Goal: Task Accomplishment & Management: Complete application form

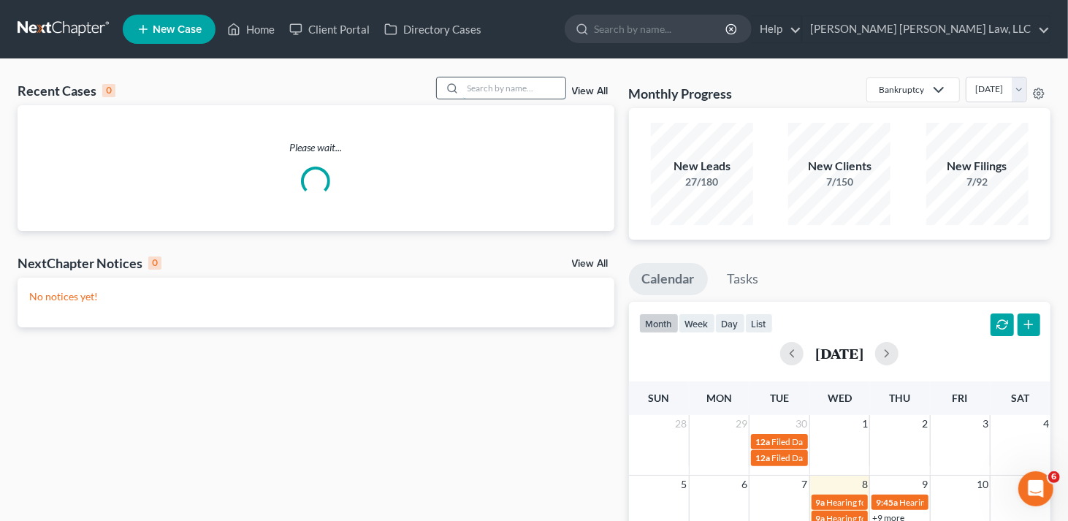
click at [480, 86] on input "search" at bounding box center [514, 87] width 102 height 21
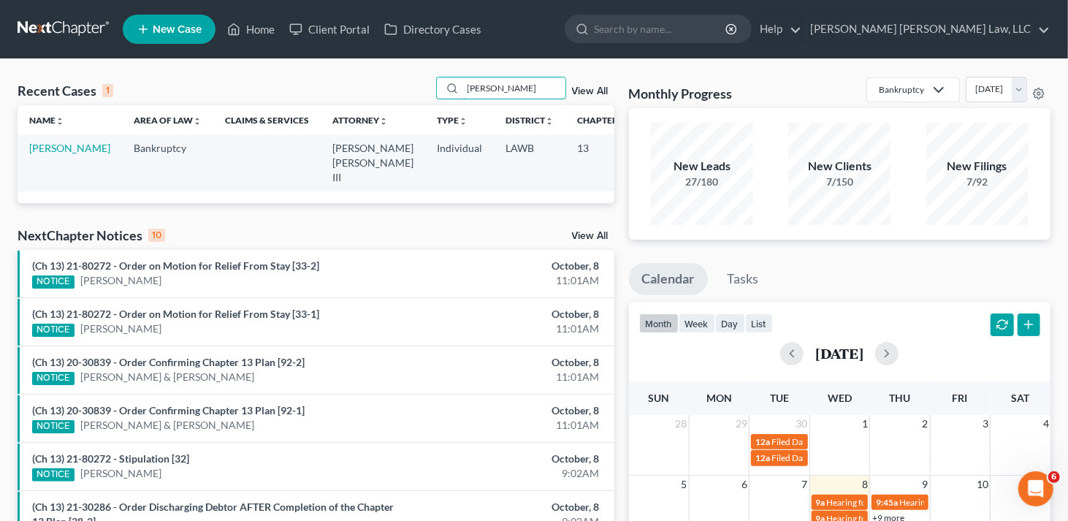
type input "[PERSON_NAME]"
click at [55, 146] on link "[PERSON_NAME]" at bounding box center [69, 148] width 81 height 12
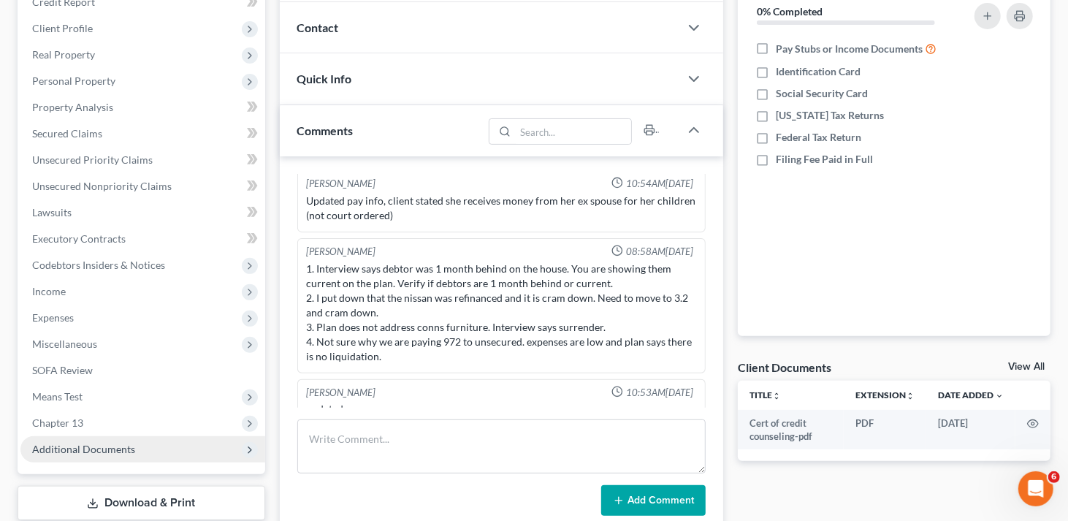
scroll to position [219, 0]
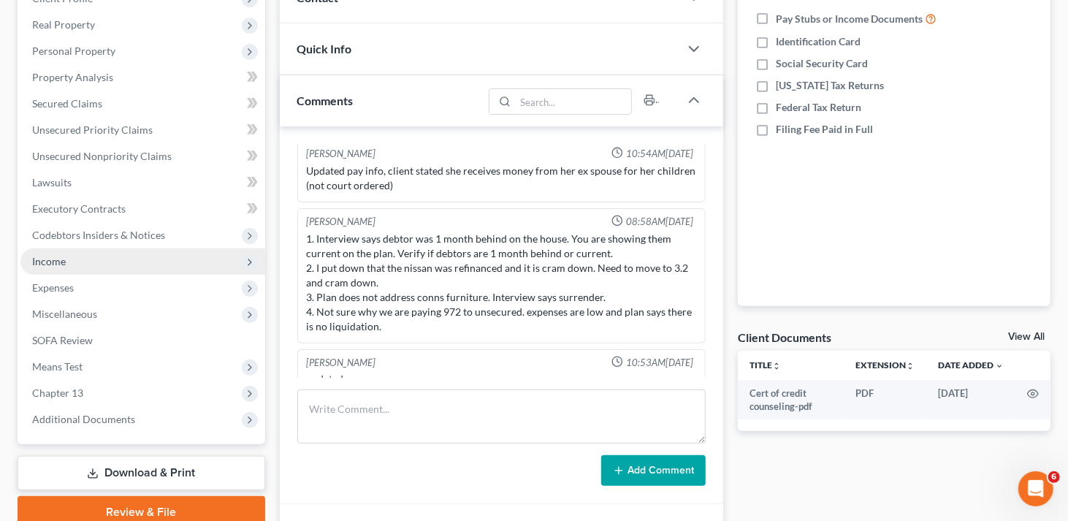
click at [64, 258] on span "Income" at bounding box center [49, 261] width 34 height 12
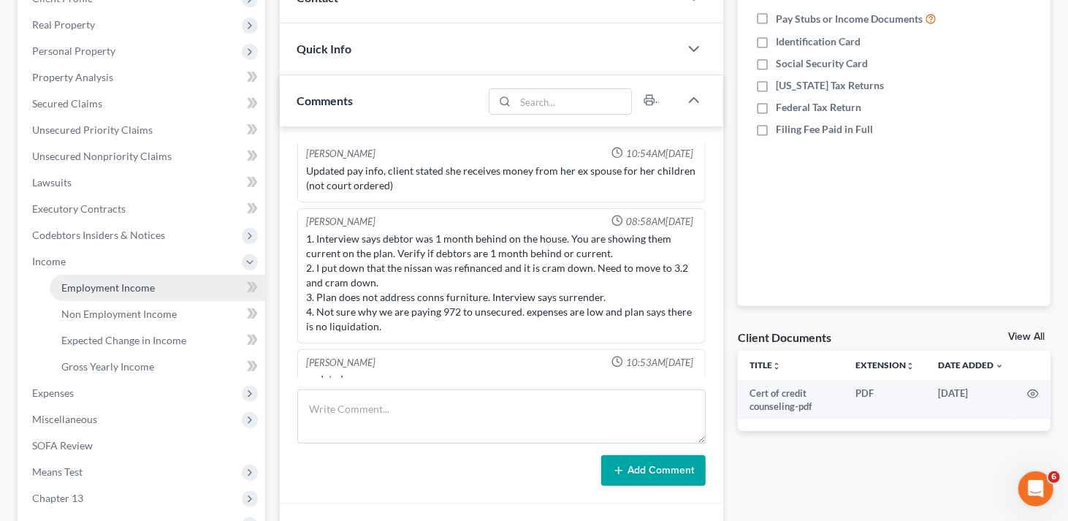
click at [95, 284] on span "Employment Income" at bounding box center [107, 287] width 93 height 12
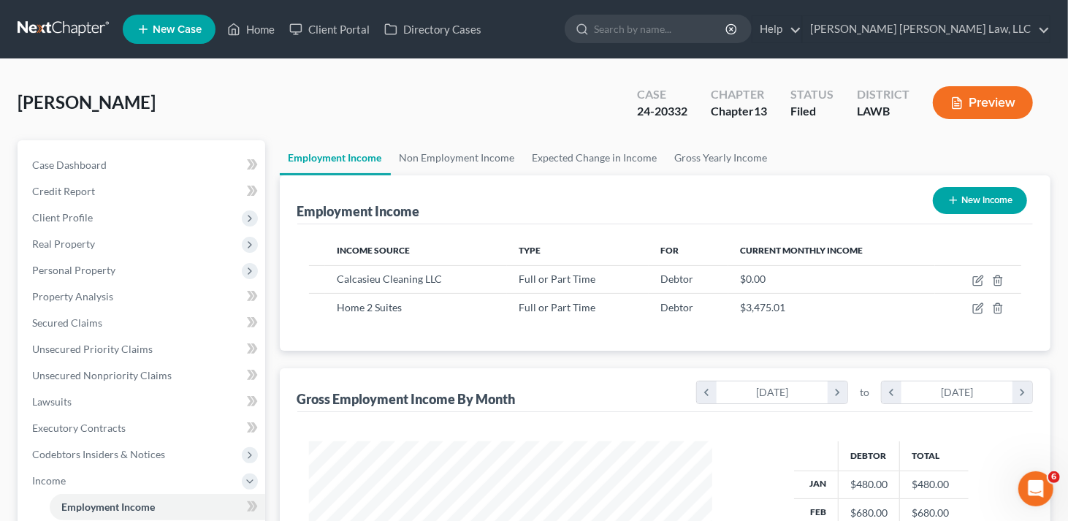
scroll to position [260, 433]
click at [480, 163] on link "Non Employment Income" at bounding box center [457, 157] width 133 height 35
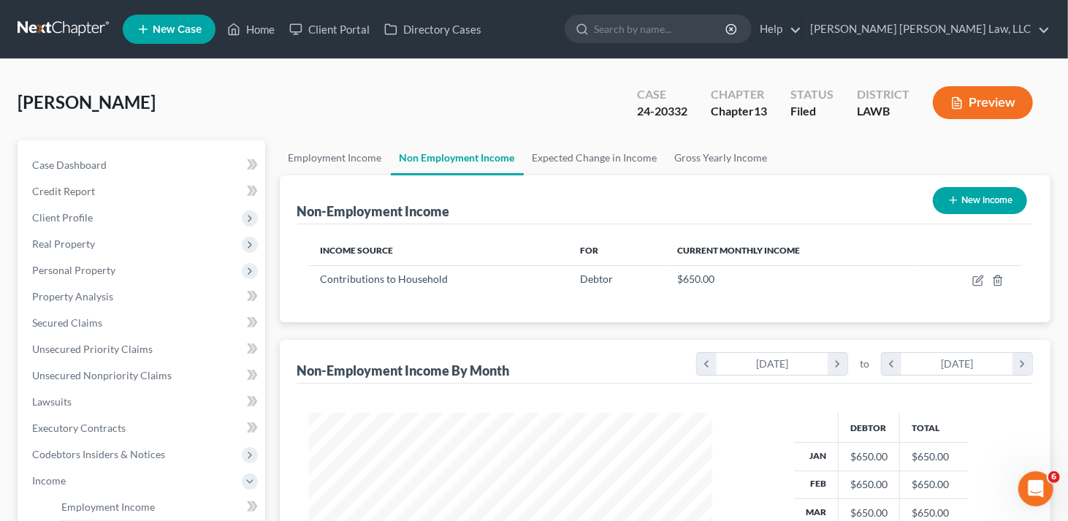
scroll to position [260, 433]
click at [547, 155] on link "Expected Change in Income" at bounding box center [595, 157] width 142 height 35
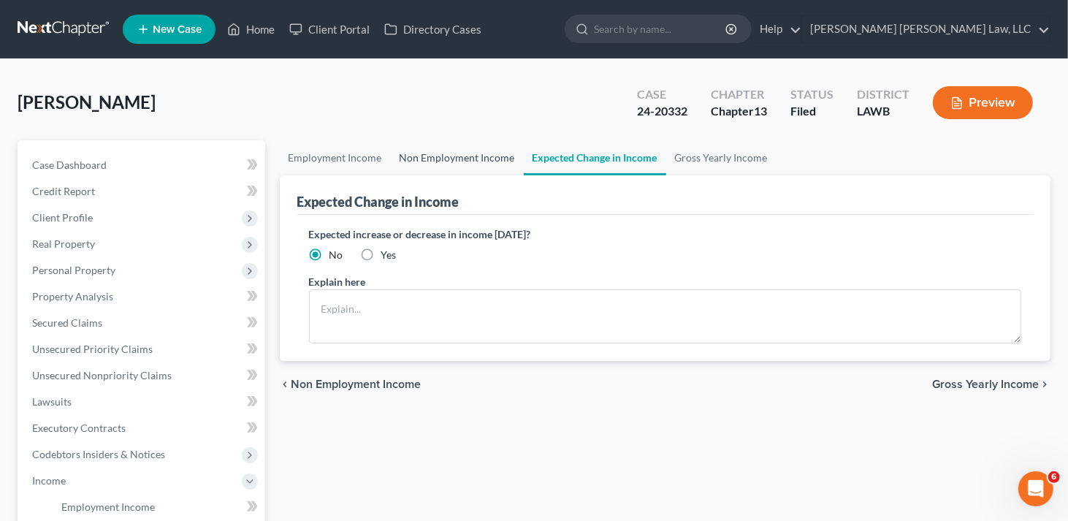
click at [472, 153] on link "Non Employment Income" at bounding box center [457, 157] width 133 height 35
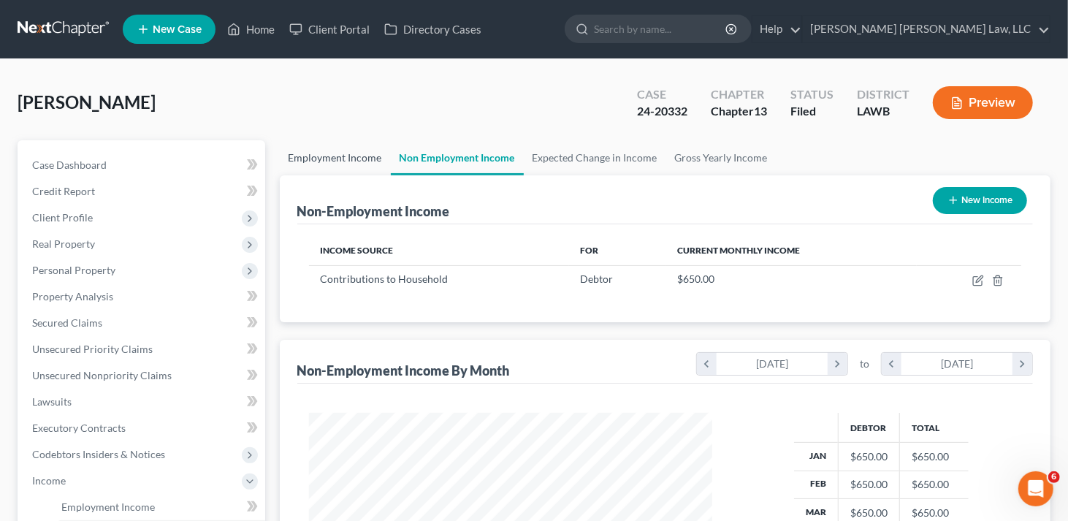
scroll to position [260, 433]
click at [348, 159] on link "Employment Income" at bounding box center [335, 157] width 111 height 35
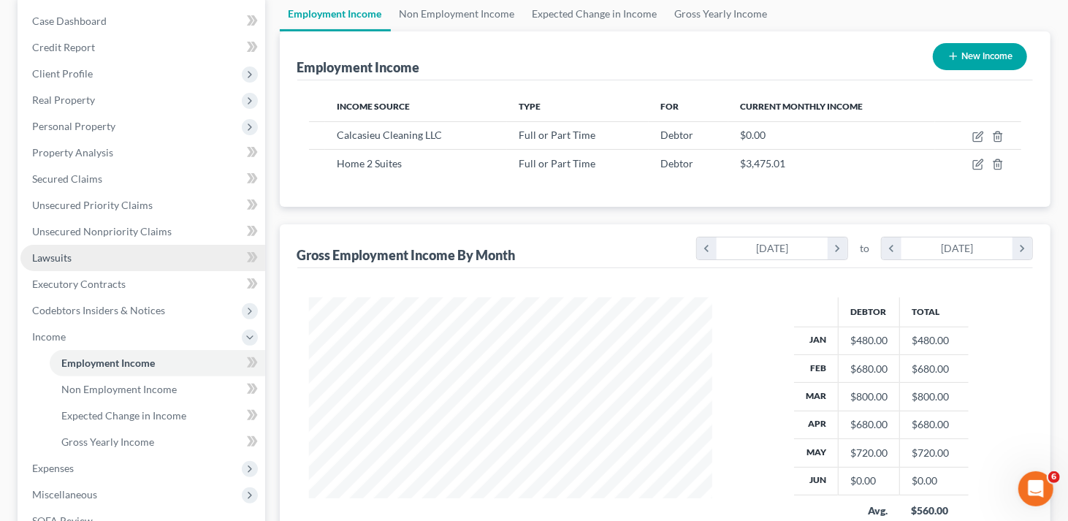
scroll to position [146, 0]
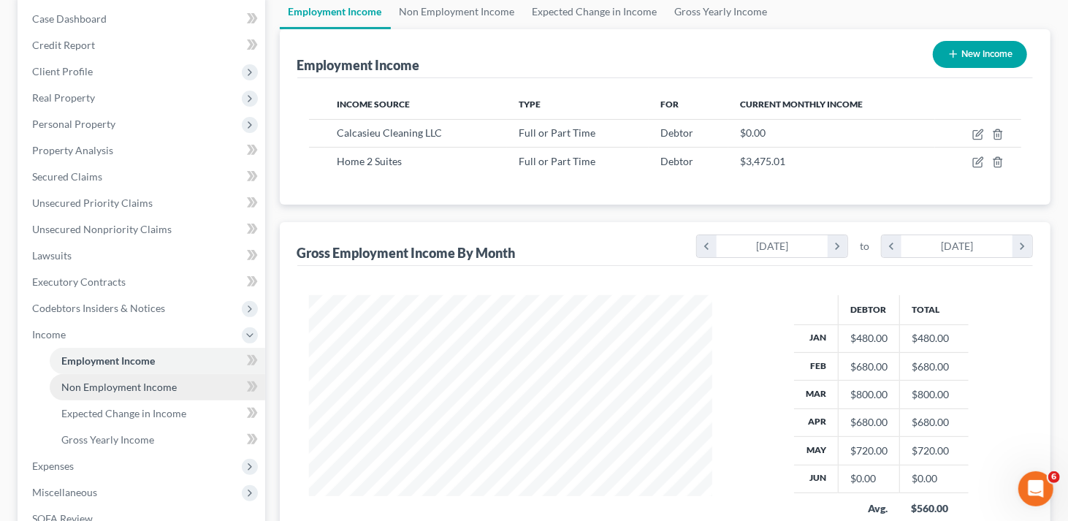
click at [115, 384] on span "Non Employment Income" at bounding box center [118, 386] width 115 height 12
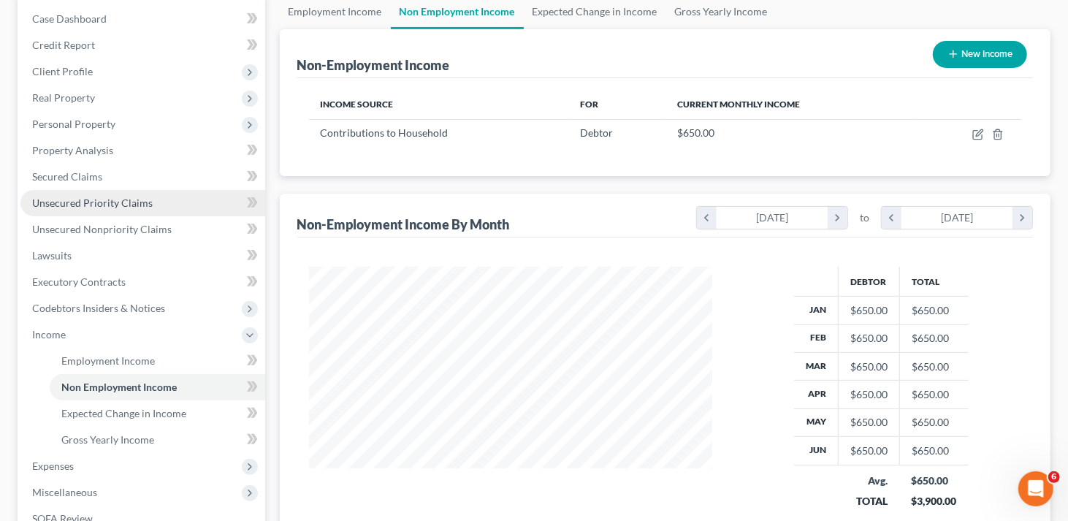
scroll to position [219, 0]
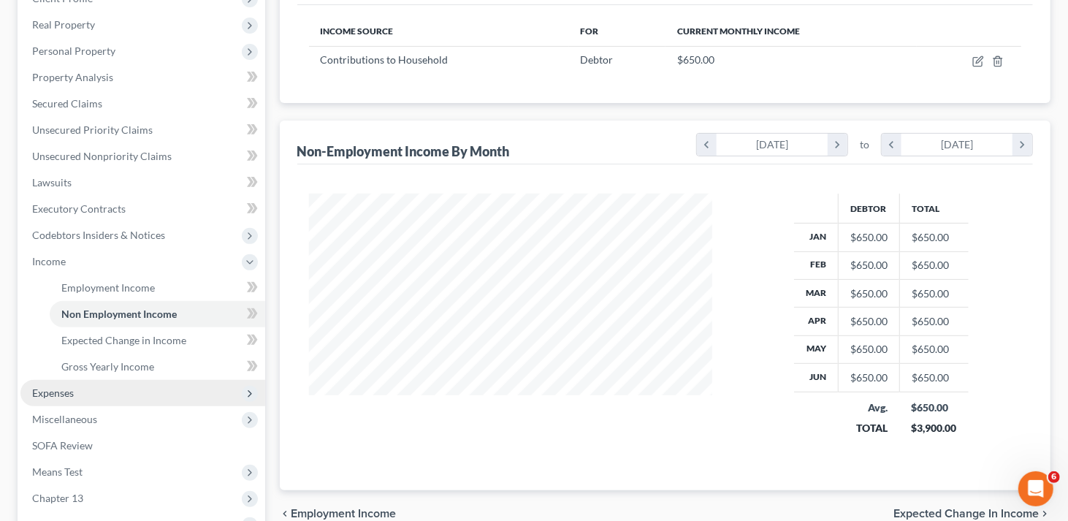
click at [68, 390] on span "Expenses" at bounding box center [53, 392] width 42 height 12
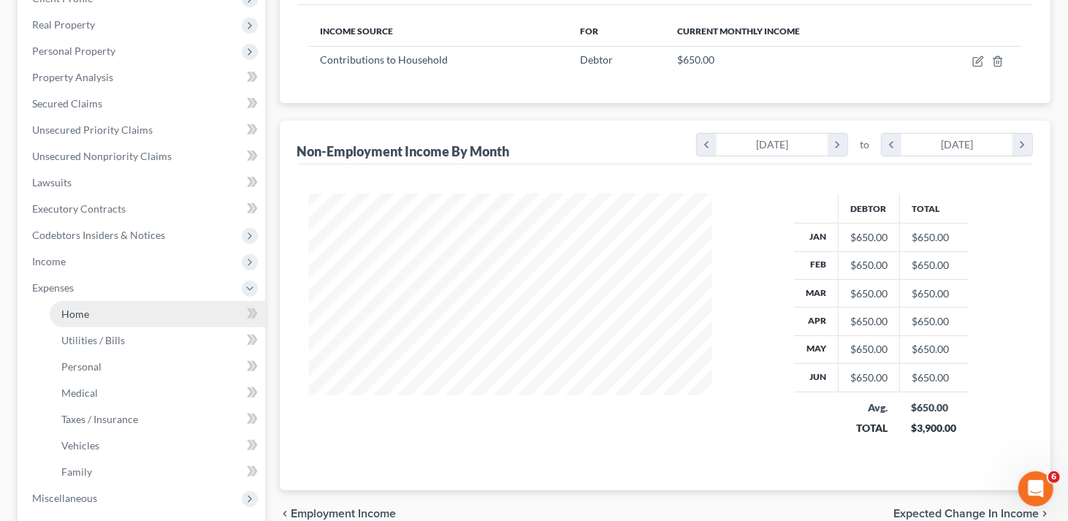
click at [81, 308] on span "Home" at bounding box center [75, 313] width 28 height 12
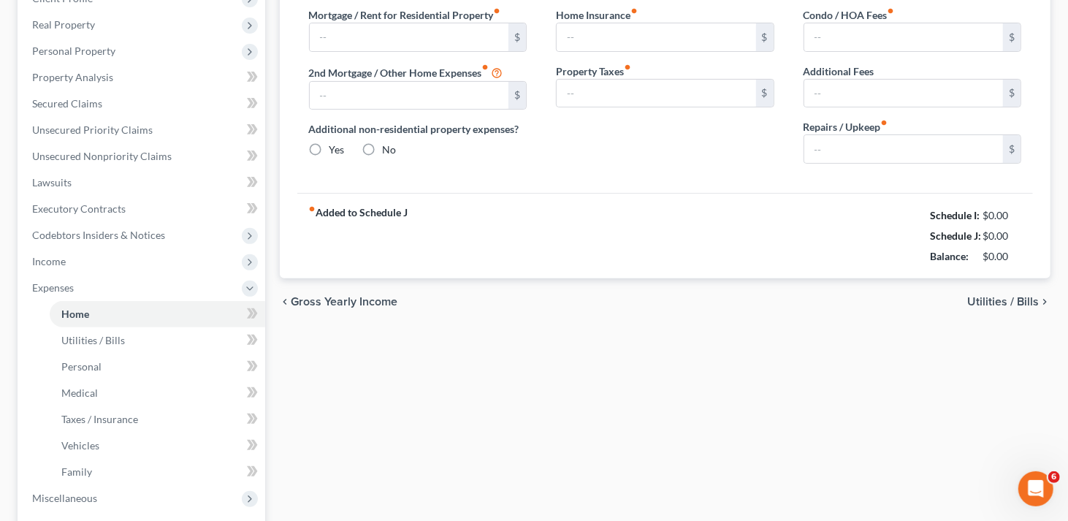
scroll to position [67, 0]
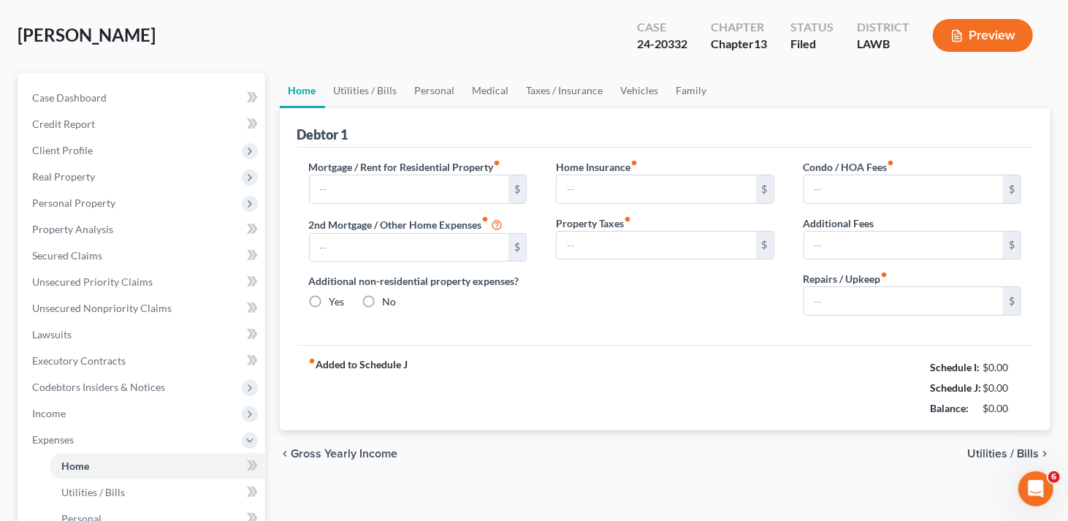
type input "0.00"
radio input "true"
type input "0.00"
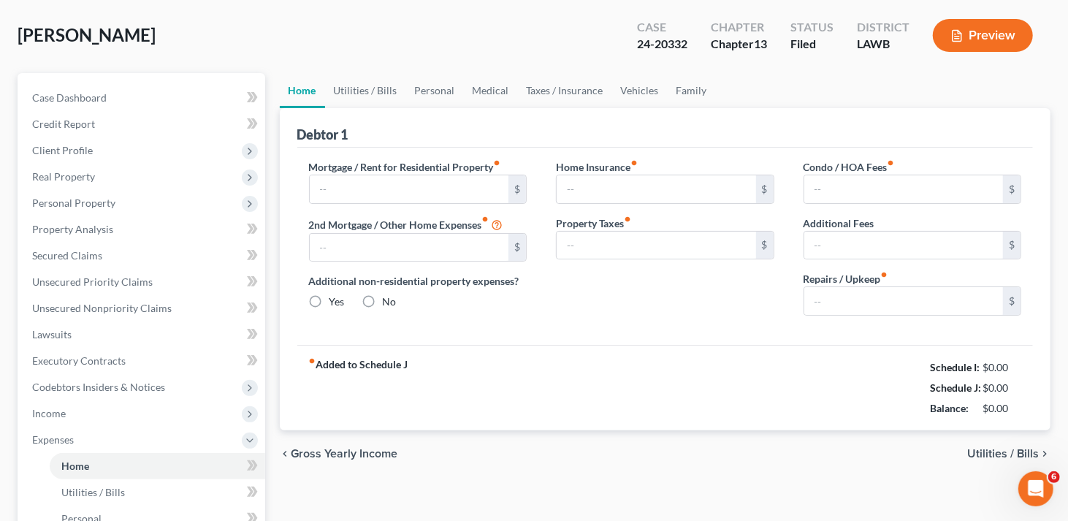
type input "0.00"
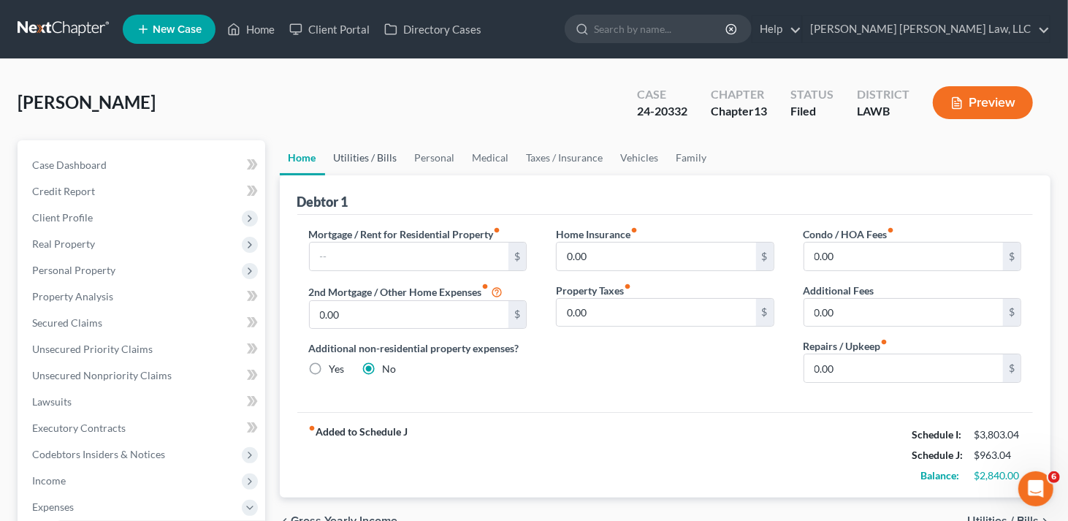
click at [375, 145] on link "Utilities / Bills" at bounding box center [365, 157] width 81 height 35
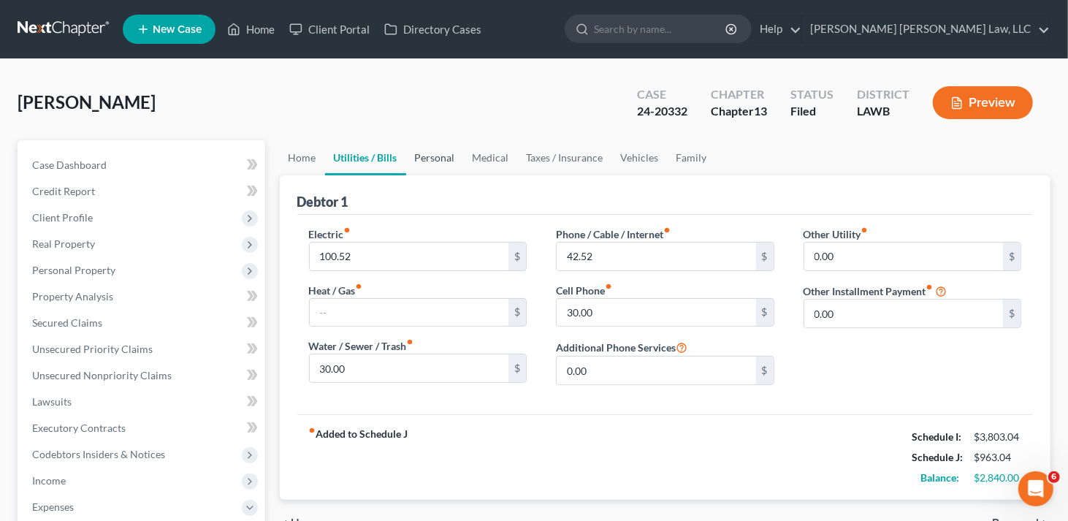
click at [429, 150] on link "Personal" at bounding box center [435, 157] width 58 height 35
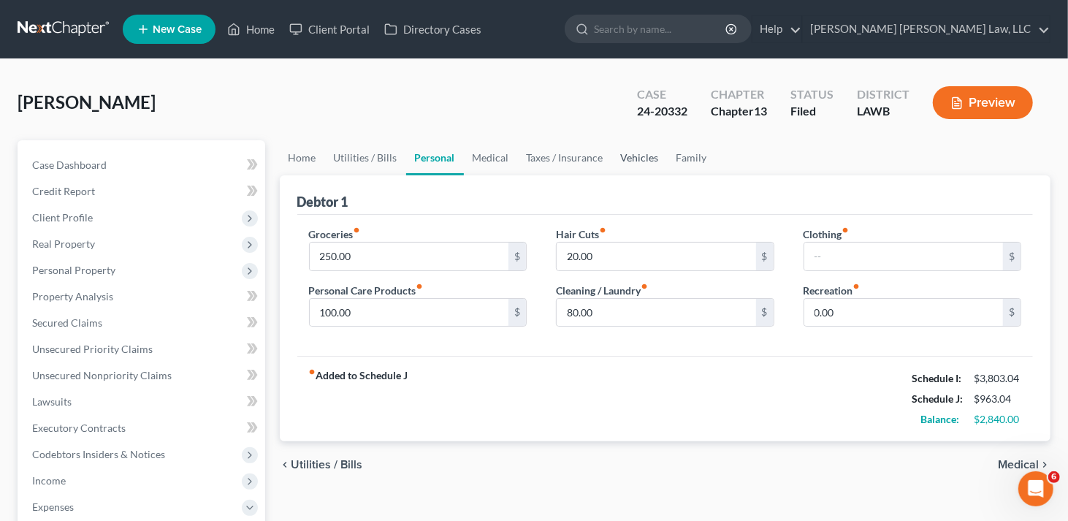
click at [621, 158] on link "Vehicles" at bounding box center [639, 157] width 55 height 35
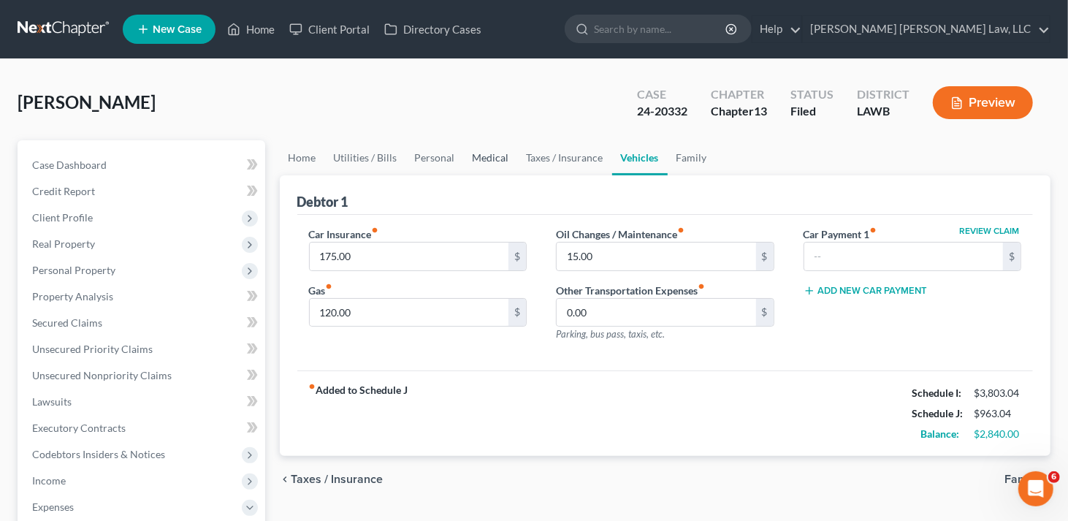
click at [494, 151] on link "Medical" at bounding box center [491, 157] width 54 height 35
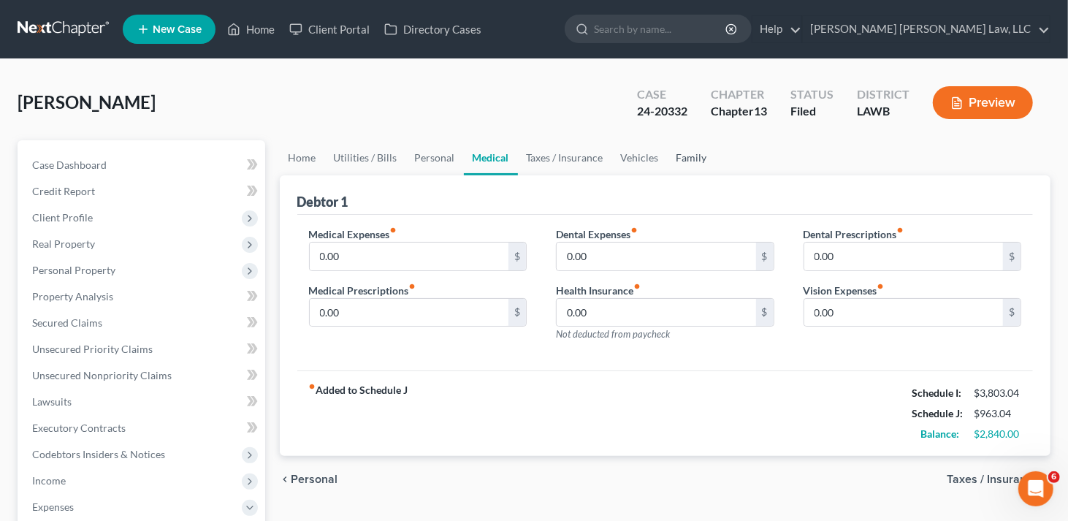
click at [681, 153] on link "Family" at bounding box center [691, 157] width 48 height 35
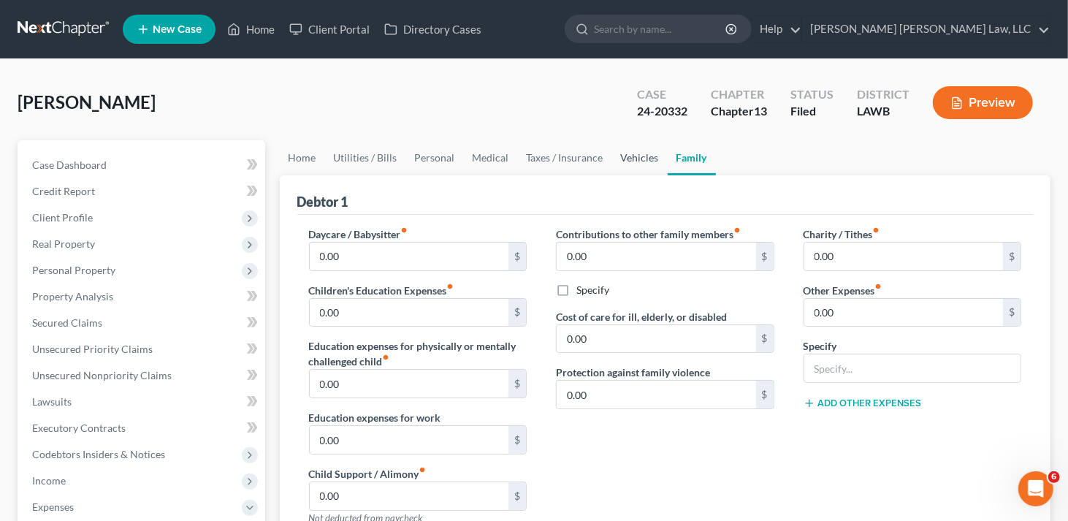
click at [625, 156] on link "Vehicles" at bounding box center [639, 157] width 55 height 35
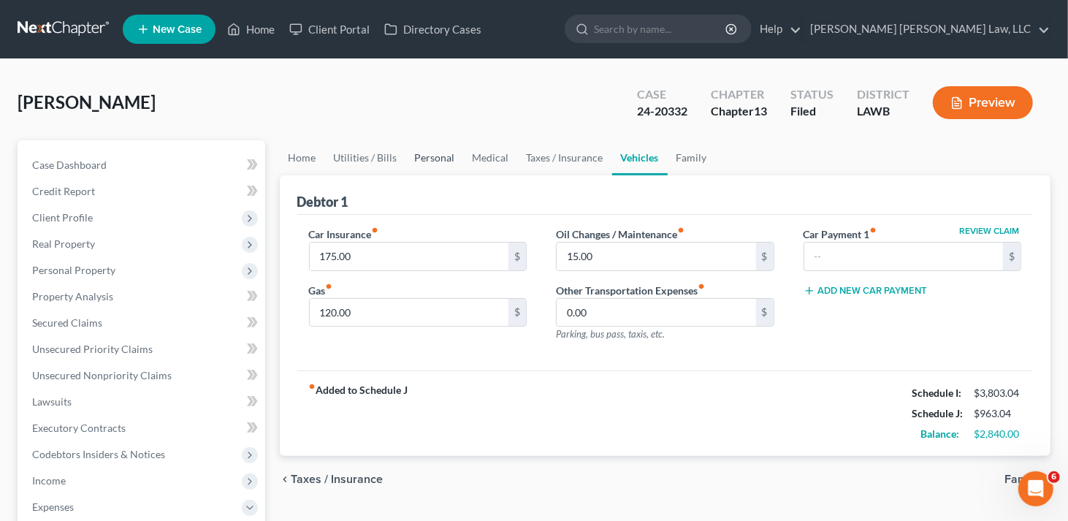
click at [439, 158] on link "Personal" at bounding box center [435, 157] width 58 height 35
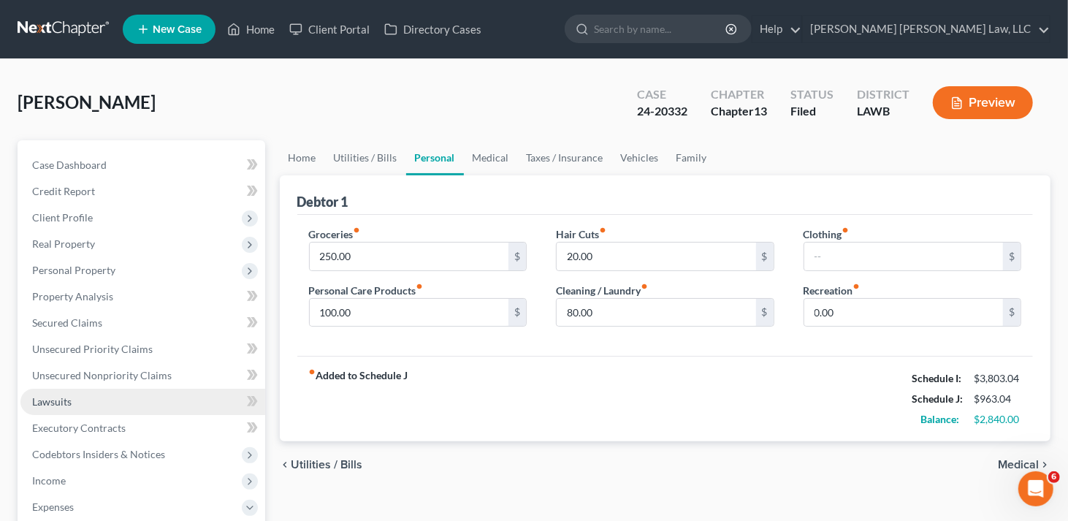
scroll to position [146, 0]
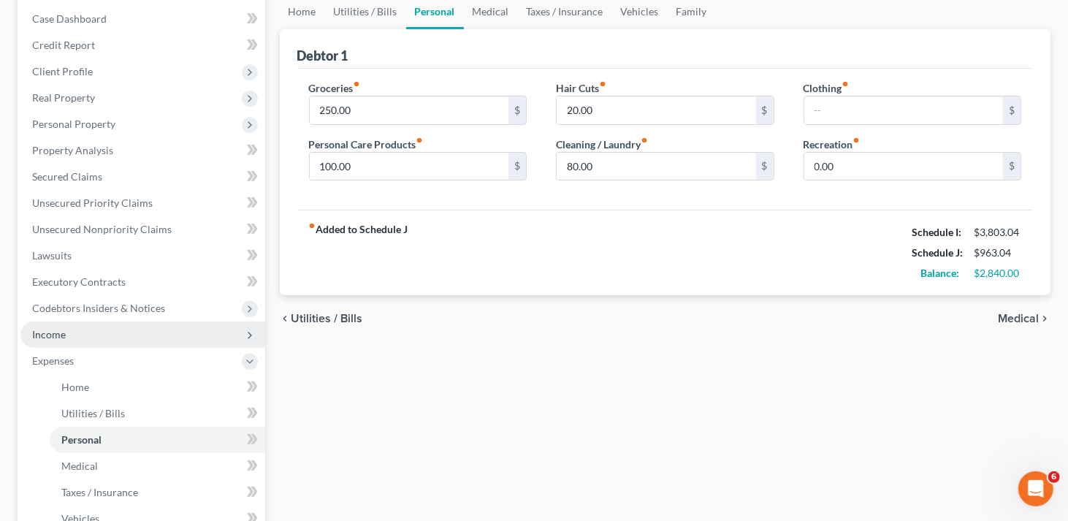
click at [66, 334] on span "Income" at bounding box center [142, 334] width 245 height 26
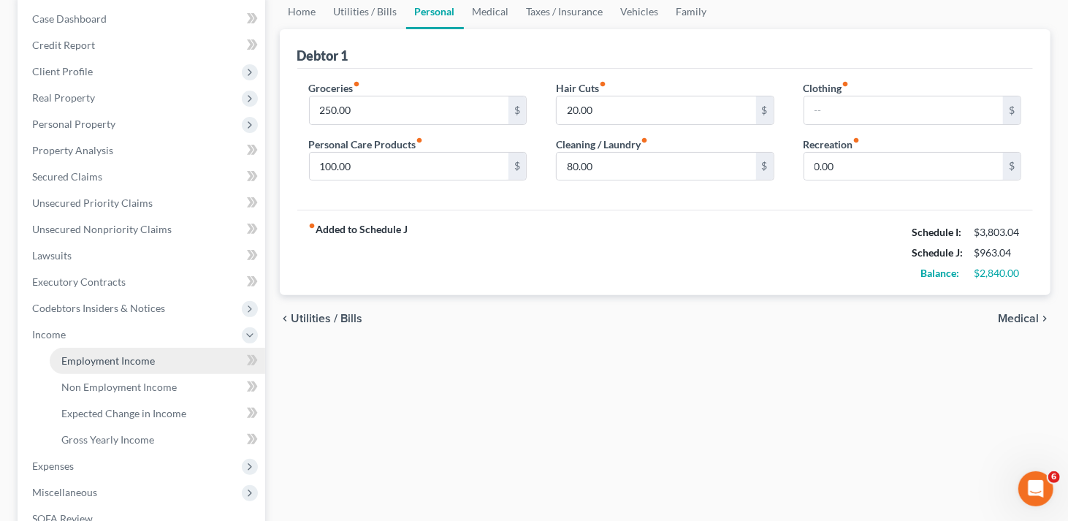
click at [85, 359] on span "Employment Income" at bounding box center [107, 360] width 93 height 12
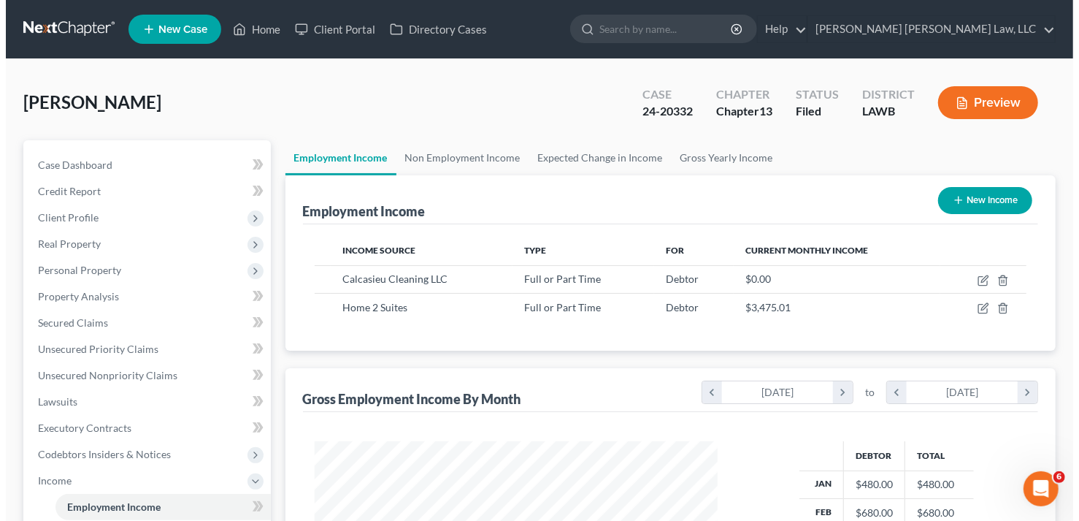
scroll to position [260, 433]
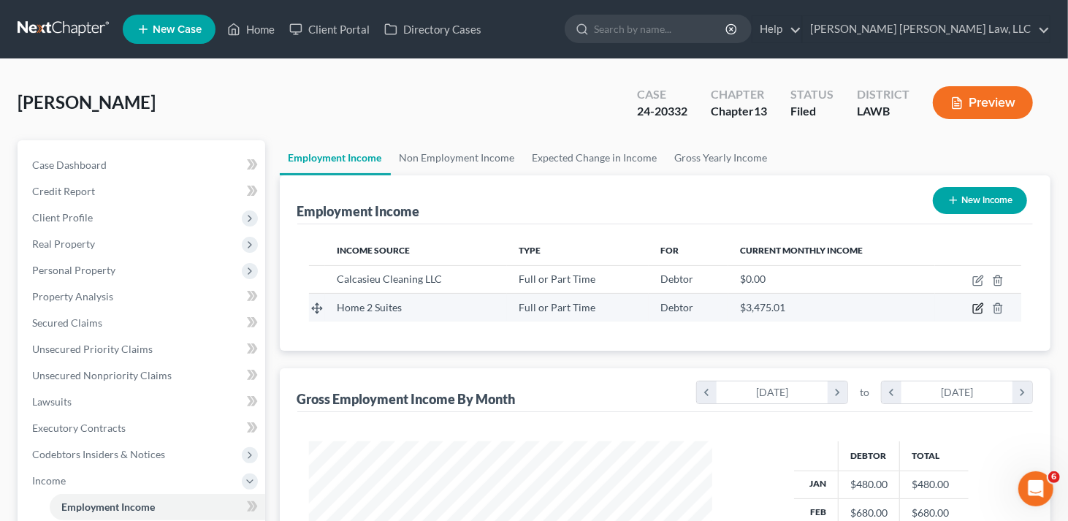
click at [978, 307] on icon "button" at bounding box center [978, 308] width 12 height 12
select select "0"
select select "19"
select select "2"
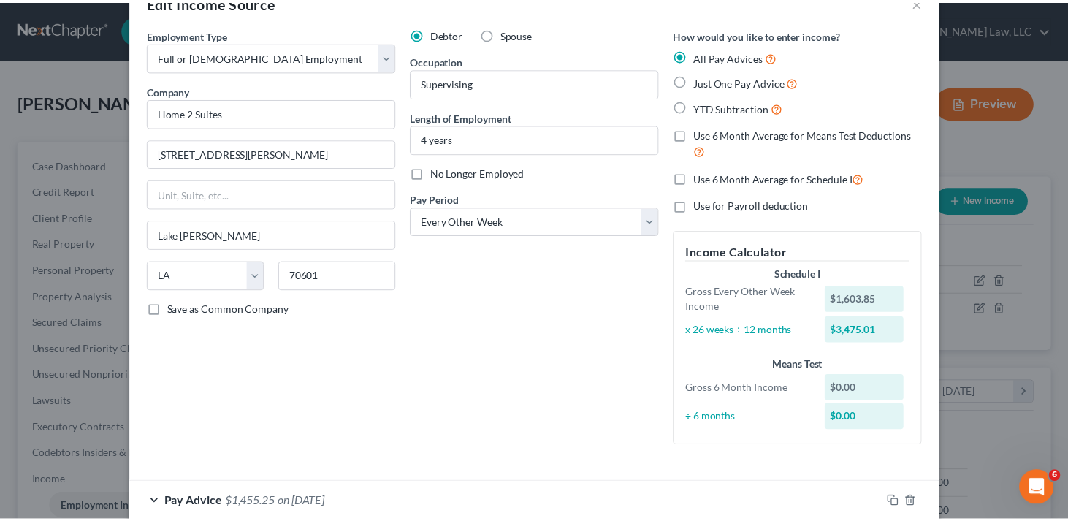
scroll to position [0, 0]
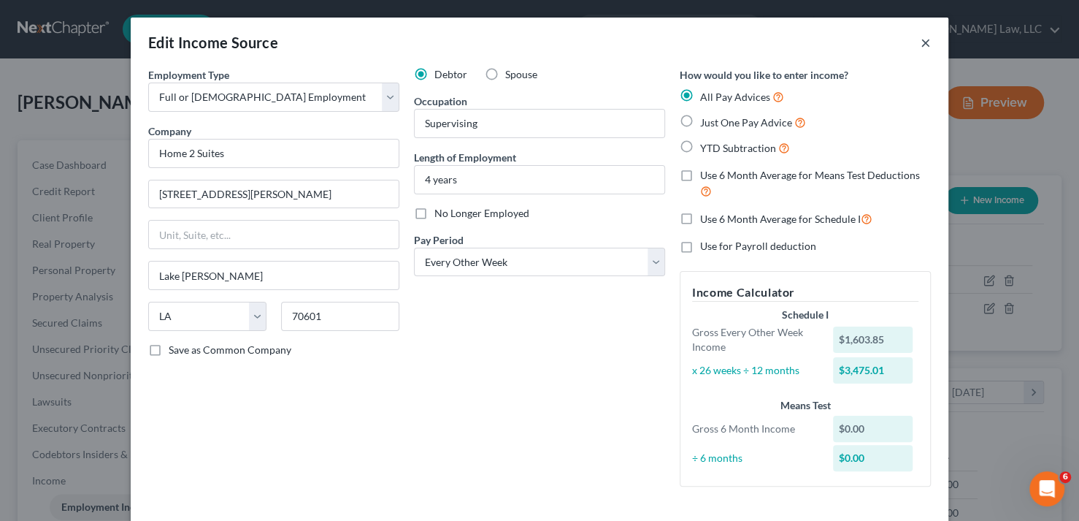
click at [921, 40] on button "×" at bounding box center [926, 43] width 10 height 18
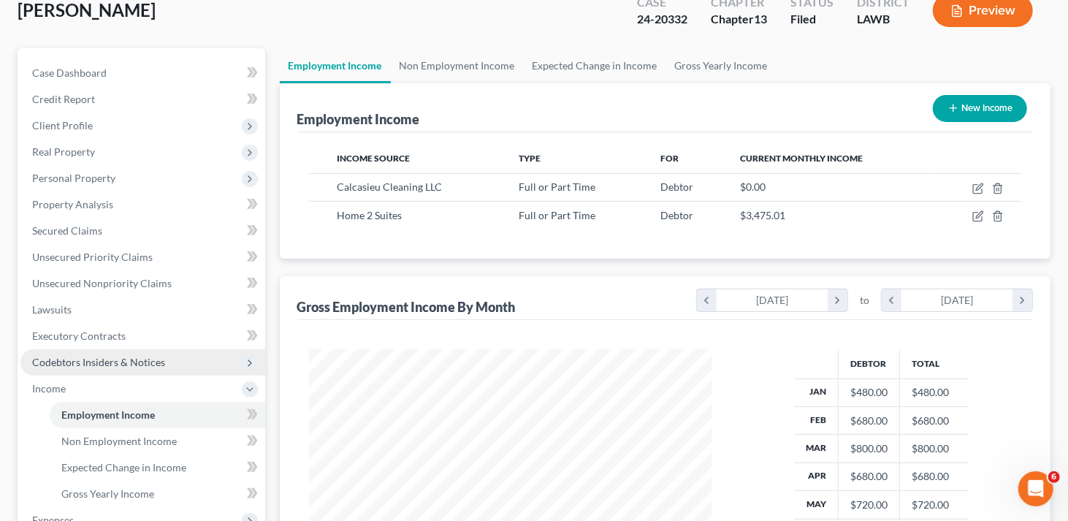
scroll to position [238, 0]
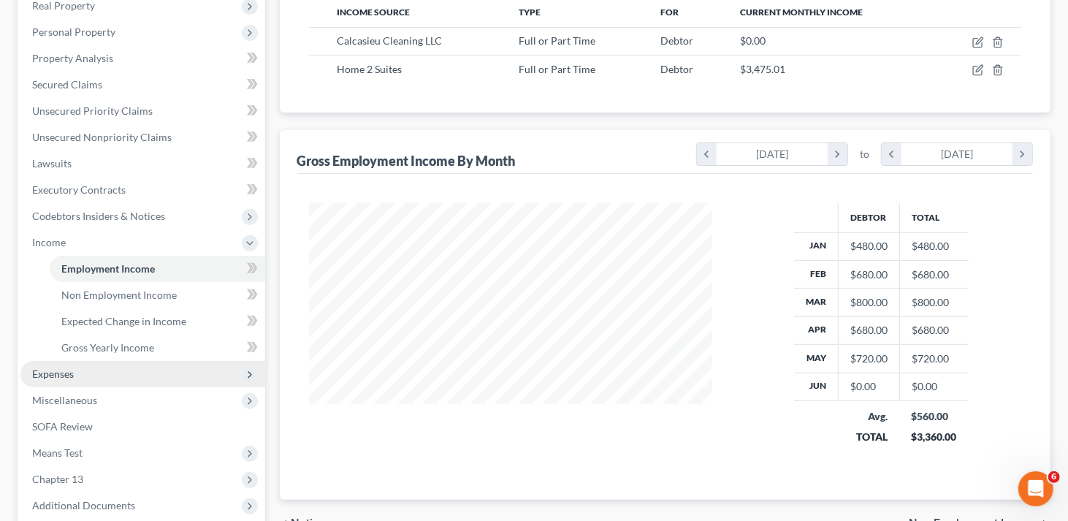
click at [63, 368] on span "Expenses" at bounding box center [53, 373] width 42 height 12
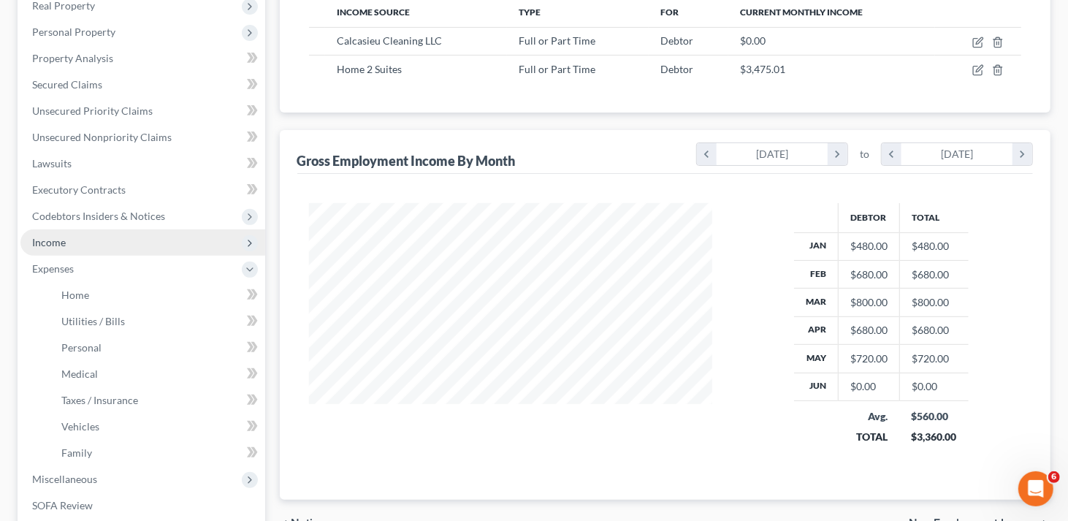
click at [72, 234] on span "Income" at bounding box center [142, 242] width 245 height 26
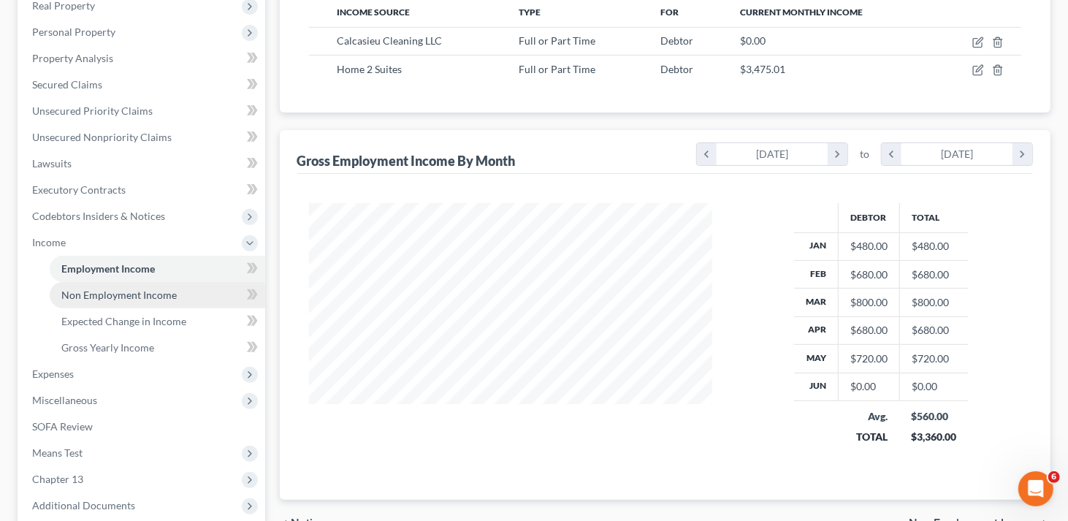
click at [91, 295] on span "Non Employment Income" at bounding box center [118, 294] width 115 height 12
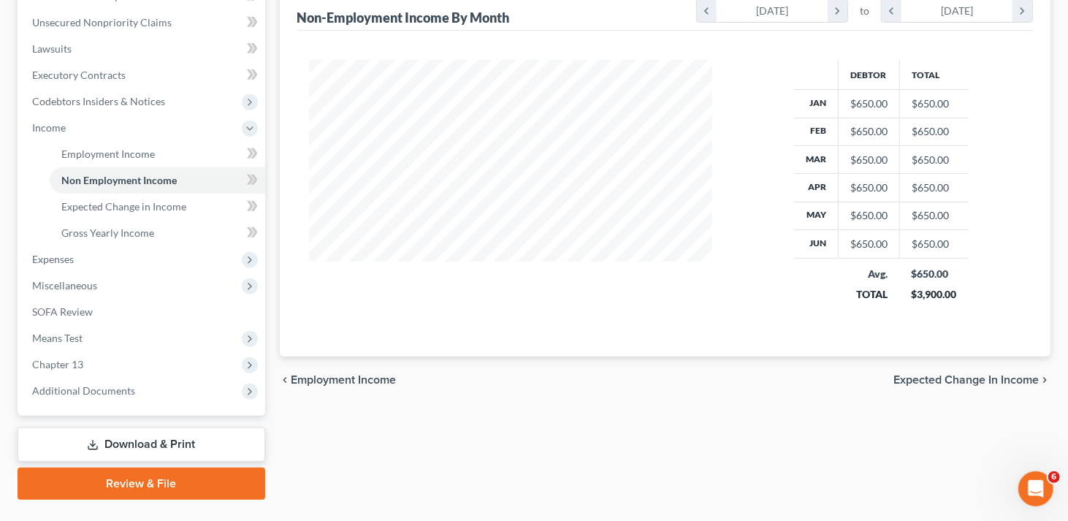
scroll to position [365, 0]
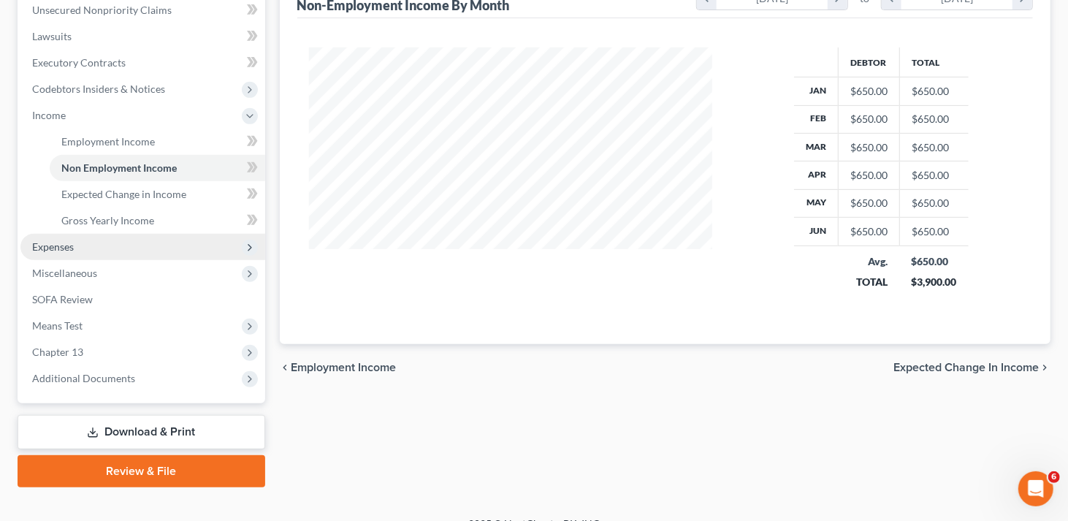
click at [80, 252] on span "Expenses" at bounding box center [142, 247] width 245 height 26
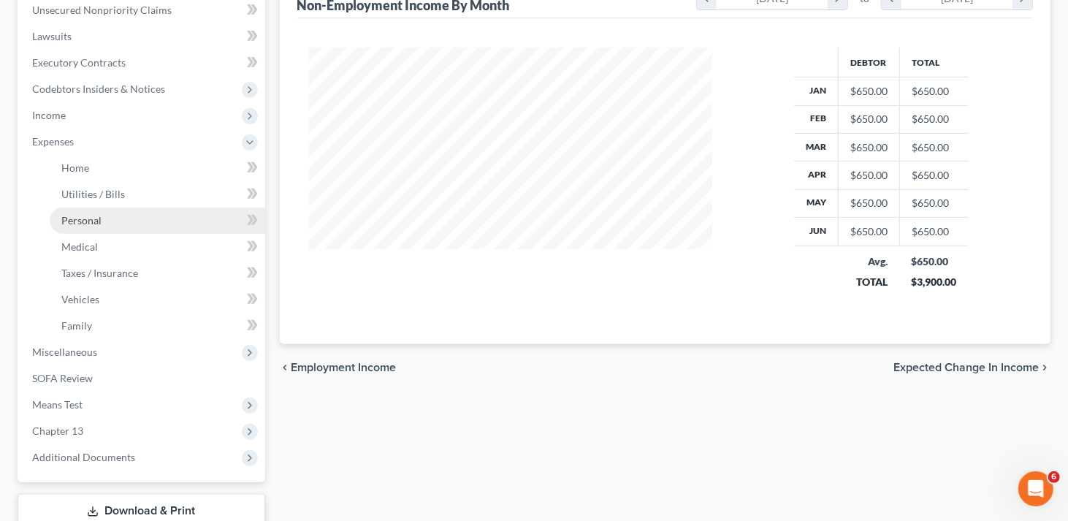
click at [102, 224] on link "Personal" at bounding box center [157, 220] width 215 height 26
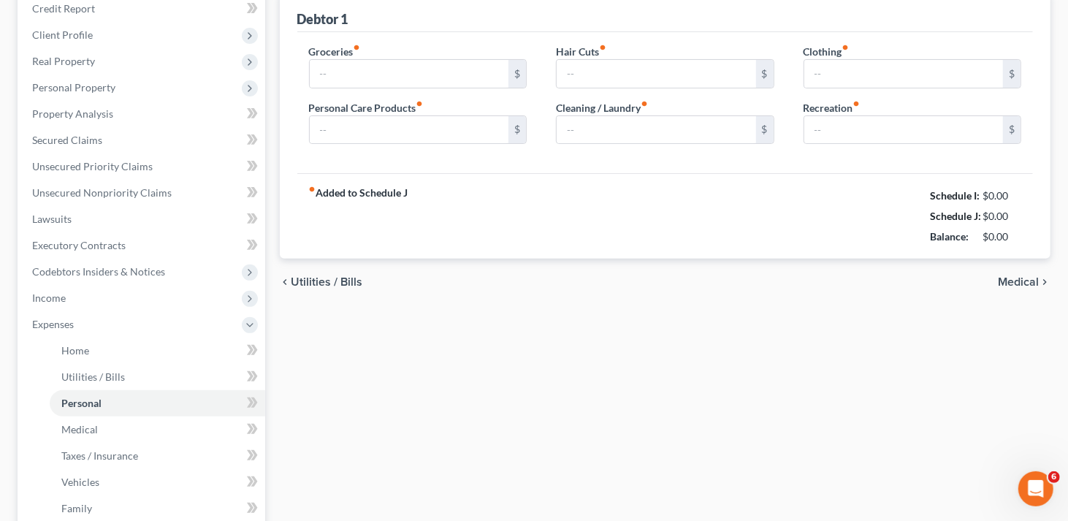
type input "250.00"
type input "100.00"
type input "20.00"
type input "80.00"
type input "0.00"
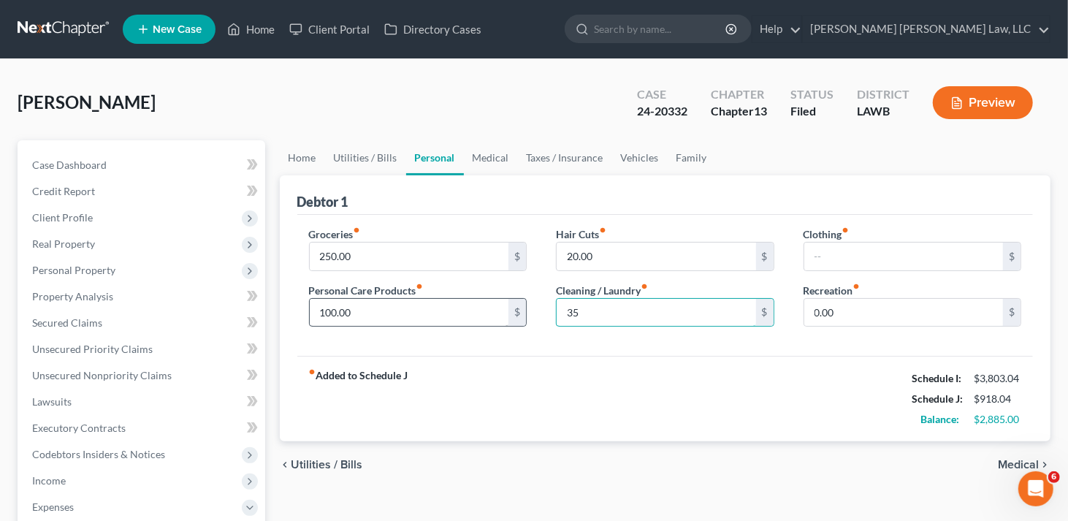
type input "35"
click at [464, 321] on input "100.00" at bounding box center [409, 313] width 199 height 28
click at [666, 306] on input "35" at bounding box center [655, 313] width 199 height 28
click at [867, 306] on input "0.00" at bounding box center [903, 313] width 199 height 28
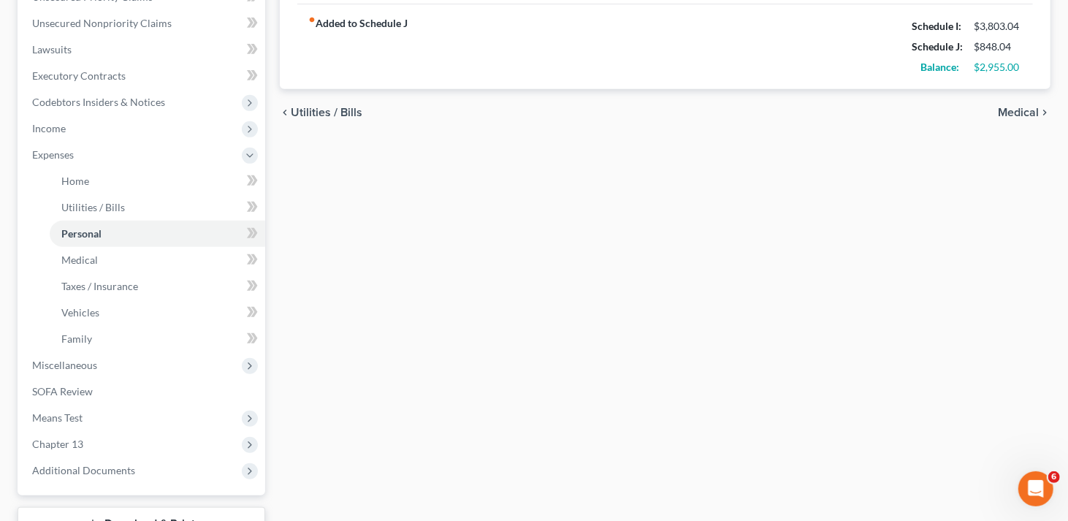
scroll to position [463, 0]
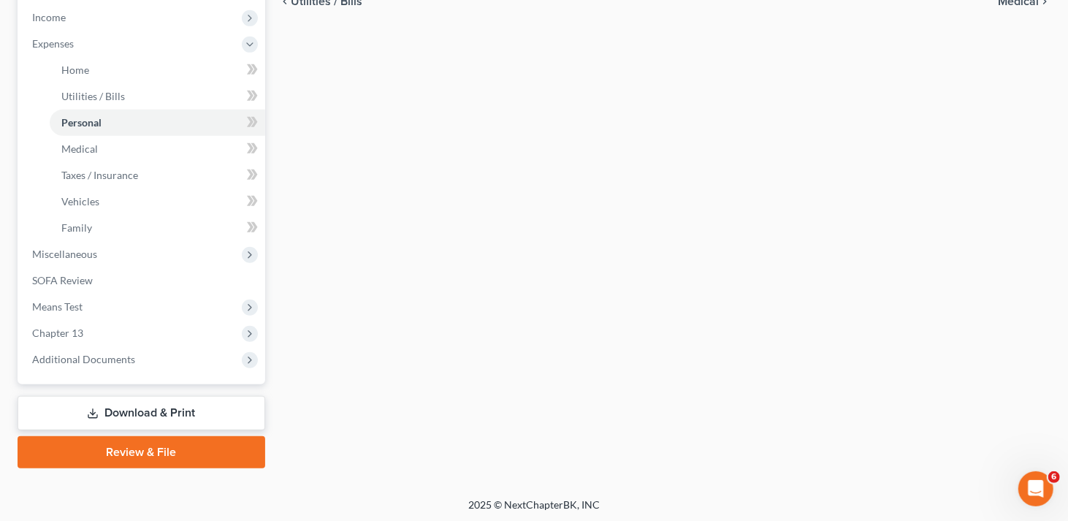
click at [182, 419] on link "Download & Print" at bounding box center [142, 413] width 248 height 34
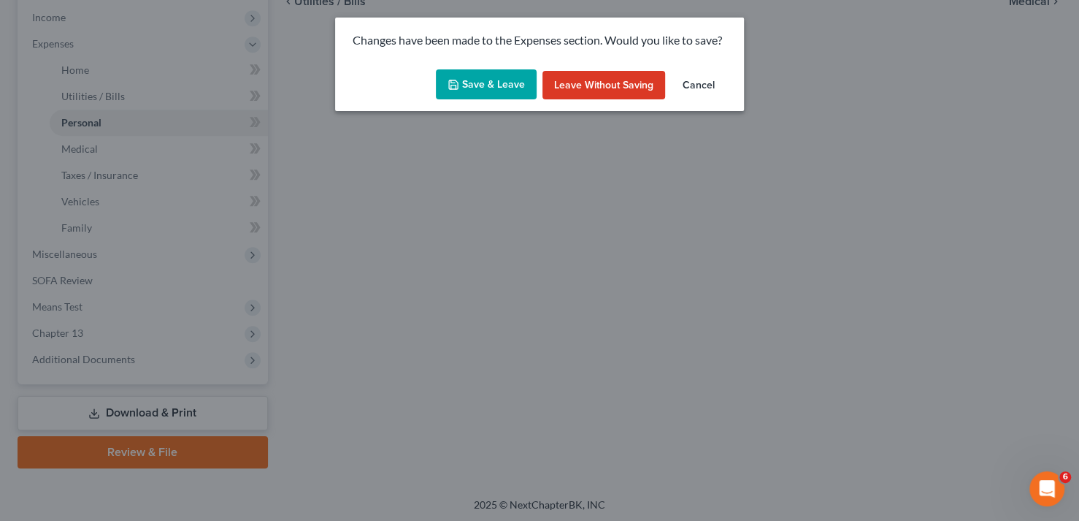
click at [497, 85] on button "Save & Leave" at bounding box center [486, 84] width 101 height 31
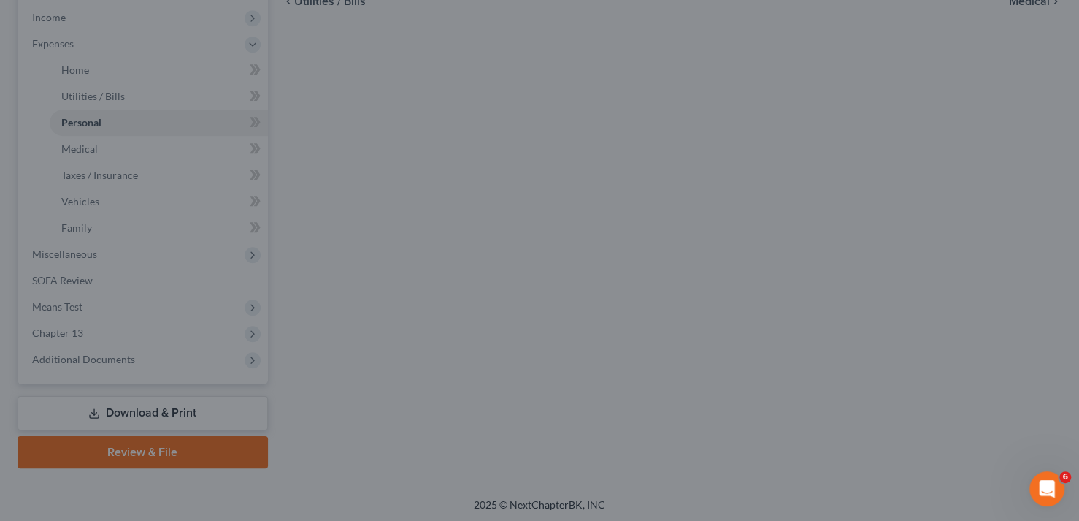
type input "30.00"
type input "35.00"
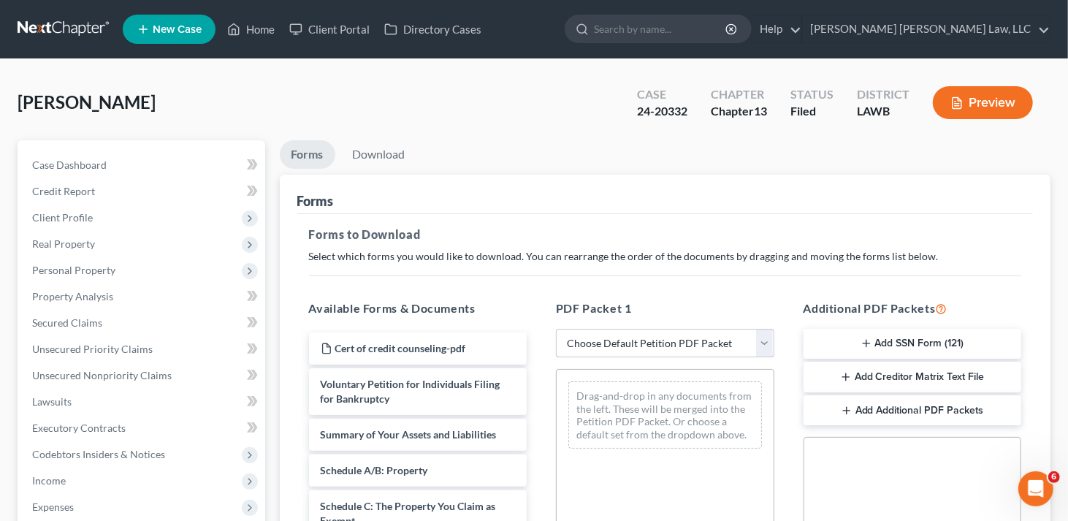
click at [594, 341] on select "Choose Default Petition PDF Packet Complete Bankruptcy Petition (all forms and …" at bounding box center [665, 343] width 218 height 29
select select "2"
click at [556, 329] on select "Choose Default Petition PDF Packet Complete Bankruptcy Petition (all forms and …" at bounding box center [665, 343] width 218 height 29
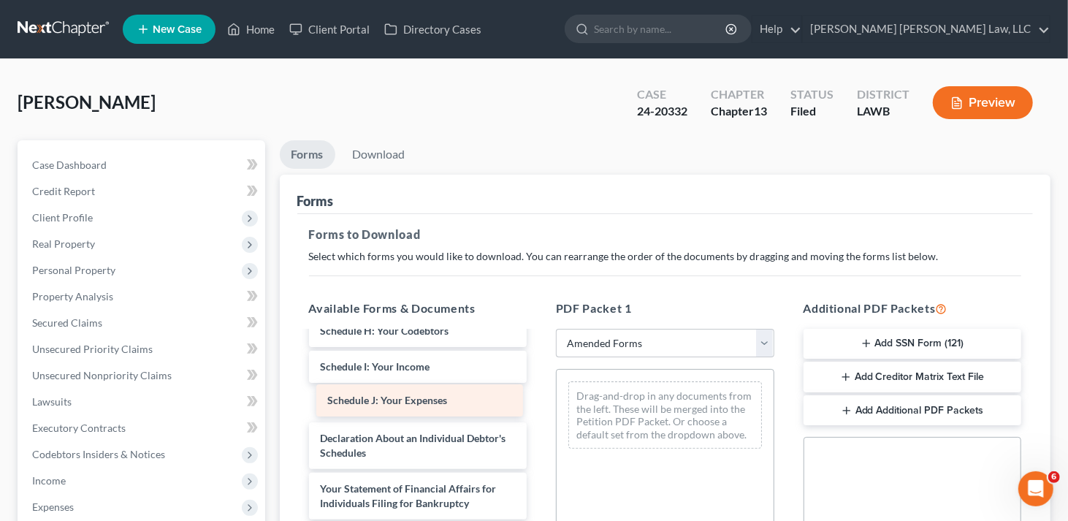
scroll to position [306, 0]
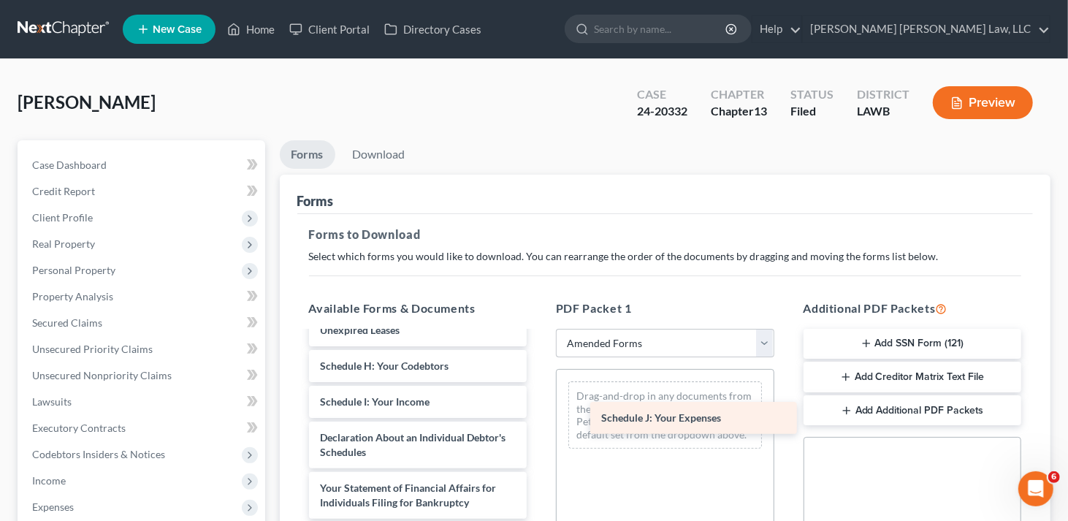
drag, startPoint x: 423, startPoint y: 405, endPoint x: 704, endPoint y: 423, distance: 281.7
click at [539, 423] on div "Schedule J: Your Expenses Voluntary Petition for Individuals Filing for Bankrup…" at bounding box center [418, 376] width 242 height 700
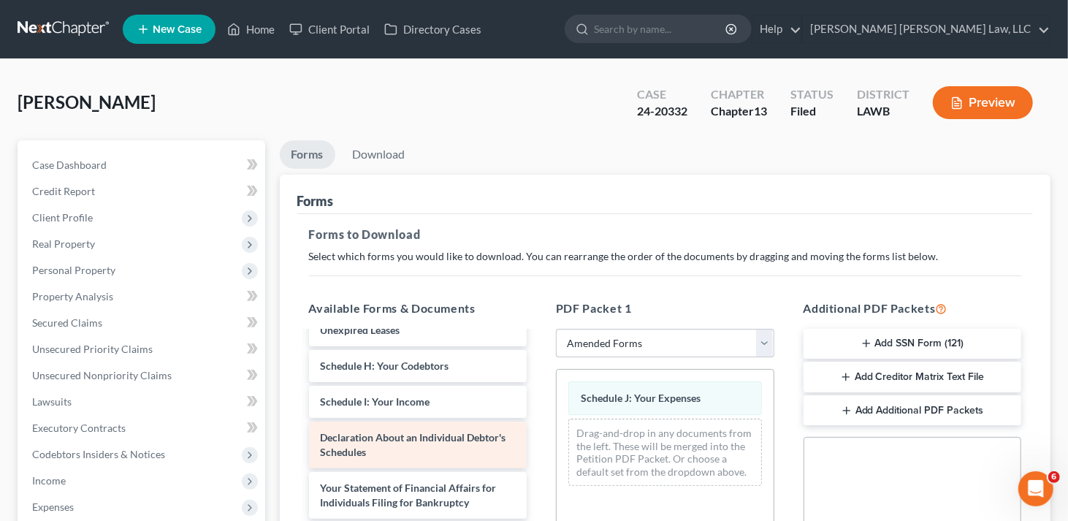
scroll to position [256, 0]
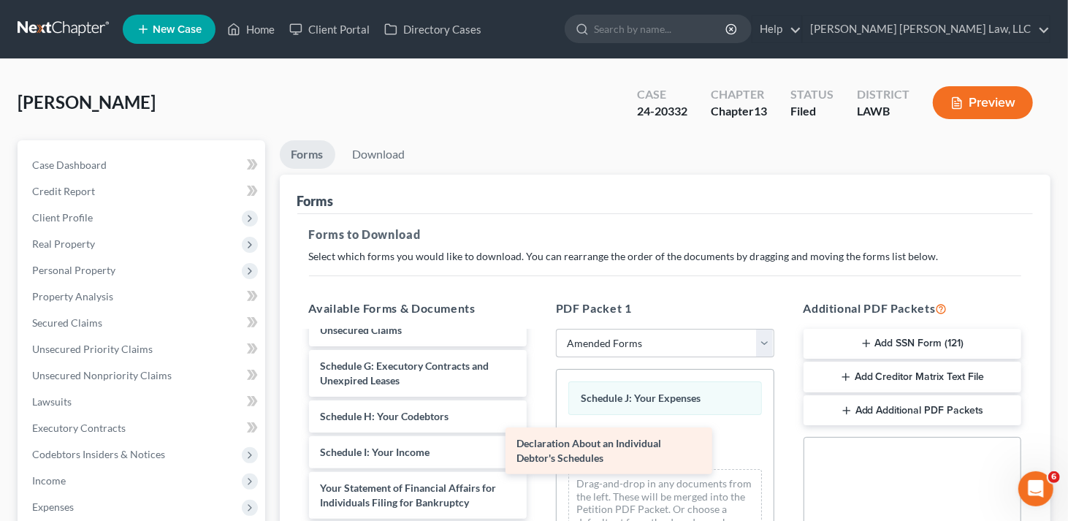
drag, startPoint x: 471, startPoint y: 440, endPoint x: 667, endPoint y: 434, distance: 195.8
click at [539, 448] on div "Declaration About an Individual Debtor's Schedules Voluntary Petition for Indiv…" at bounding box center [418, 402] width 242 height 650
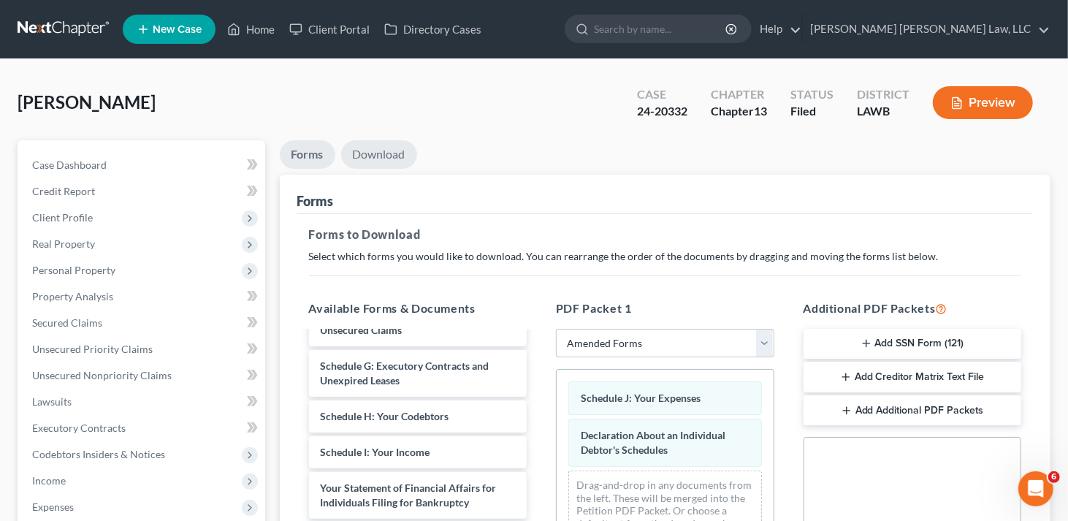
click at [390, 160] on link "Download" at bounding box center [379, 154] width 76 height 28
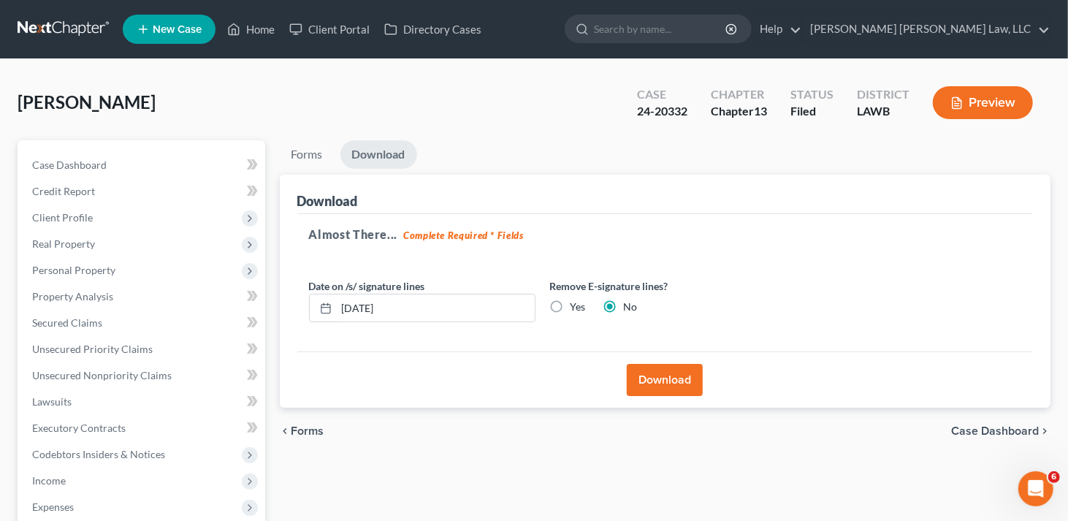
click at [671, 379] on button "Download" at bounding box center [664, 380] width 76 height 32
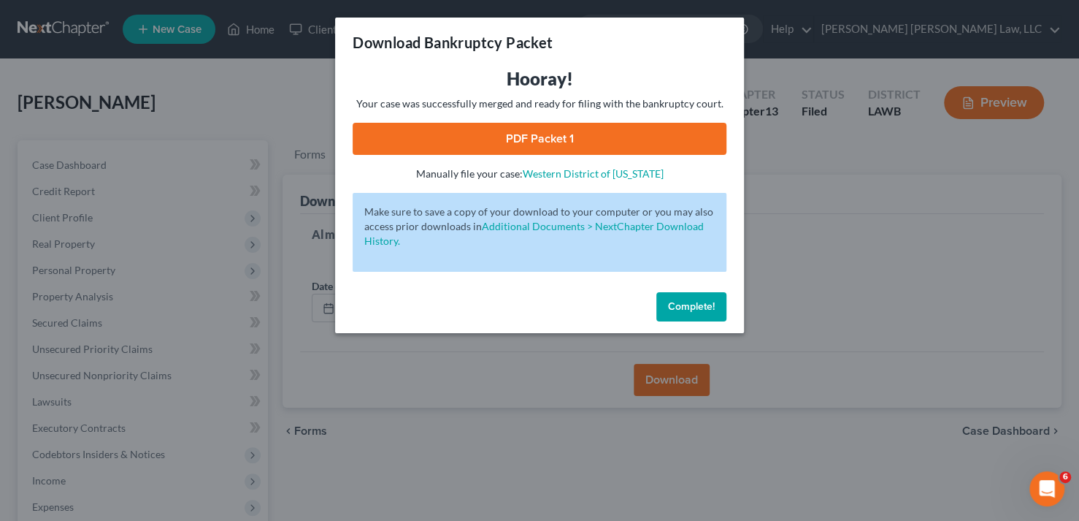
click at [629, 137] on link "PDF Packet 1" at bounding box center [540, 139] width 374 height 32
click at [673, 301] on span "Complete!" at bounding box center [691, 306] width 47 height 12
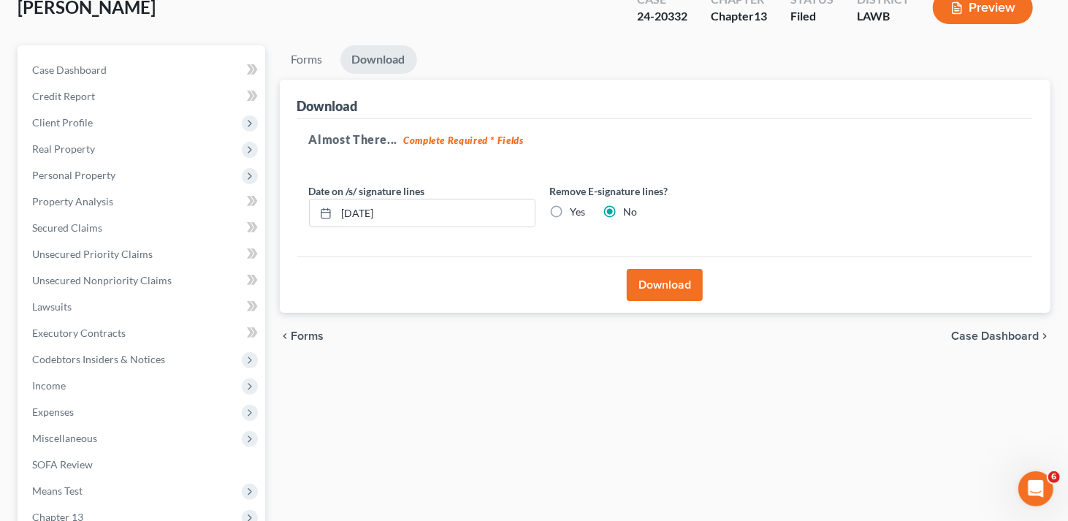
scroll to position [219, 0]
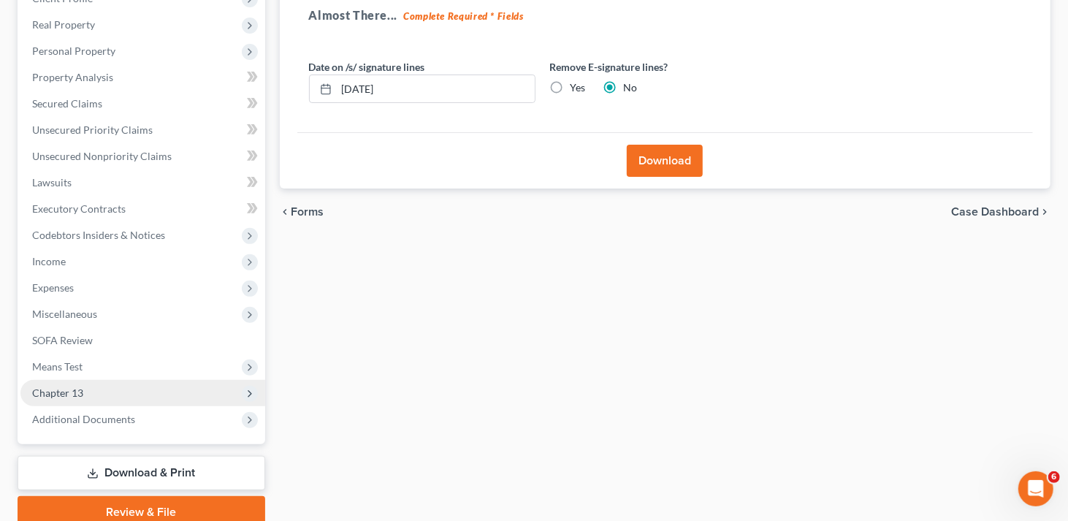
click at [70, 394] on span "Chapter 13" at bounding box center [57, 392] width 51 height 12
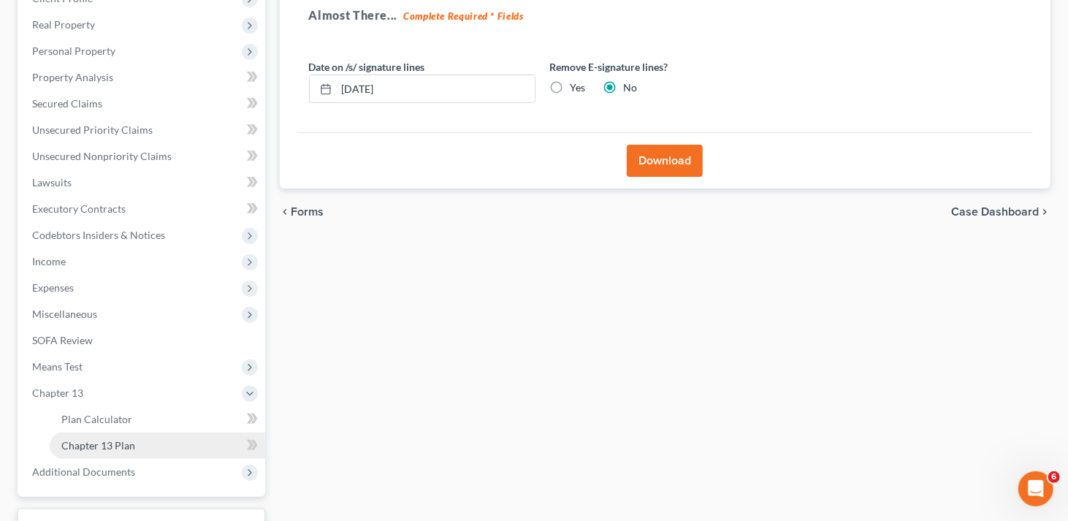
click at [120, 441] on span "Chapter 13 Plan" at bounding box center [98, 445] width 74 height 12
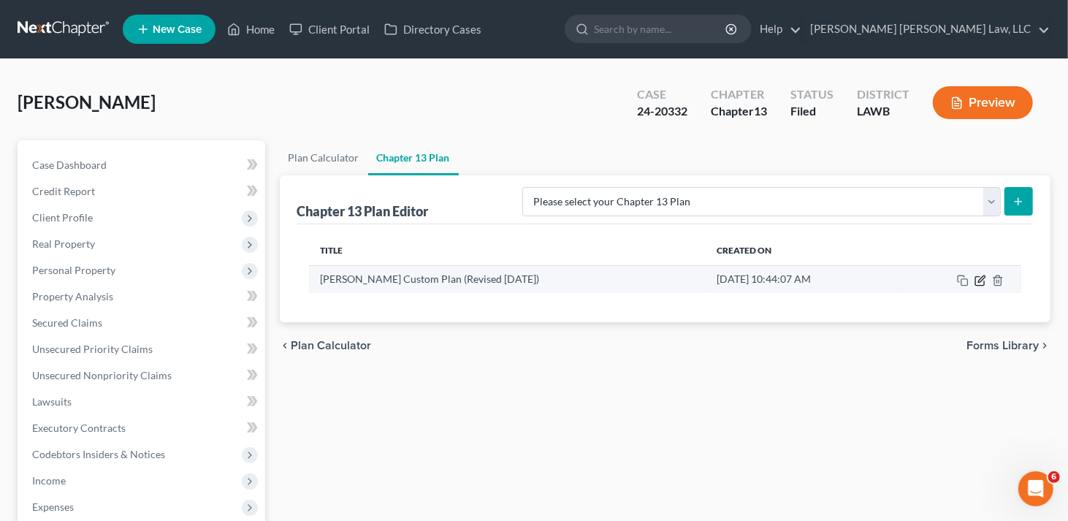
click at [981, 278] on icon "button" at bounding box center [980, 281] width 12 height 12
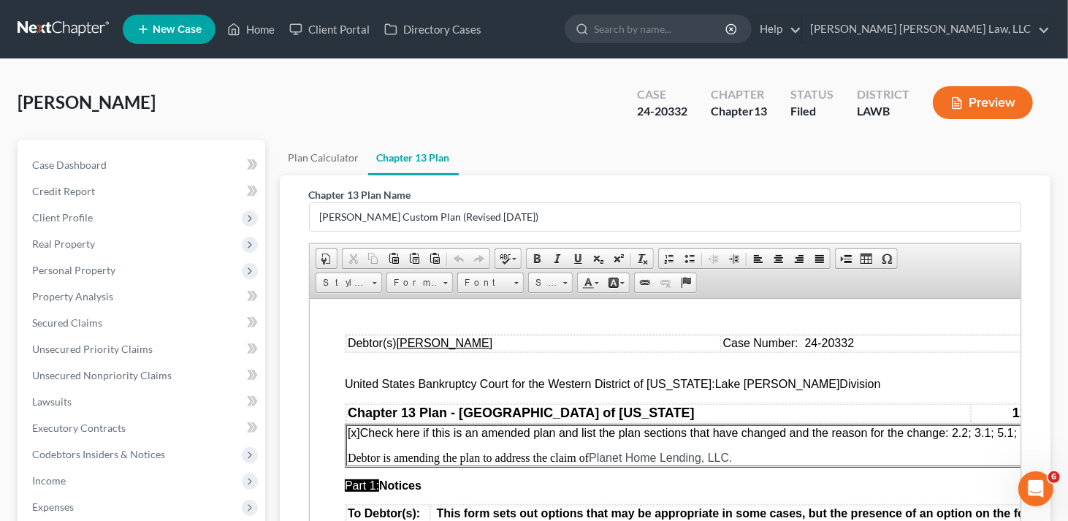
click at [494, 456] on p "Debtor is amending the plan to address the claim of Planet Home Lending, LLC." at bounding box center [703, 457] width 712 height 13
click at [977, 434] on span "[x] Check here if this is an amended plan and list the plan sections that have …" at bounding box center [681, 432] width 669 height 12
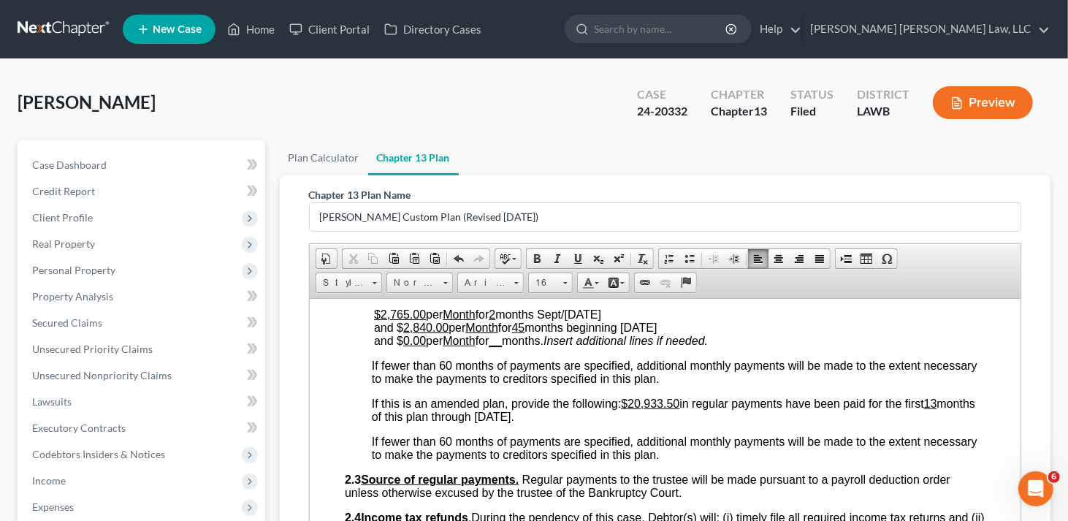
scroll to position [730, 0]
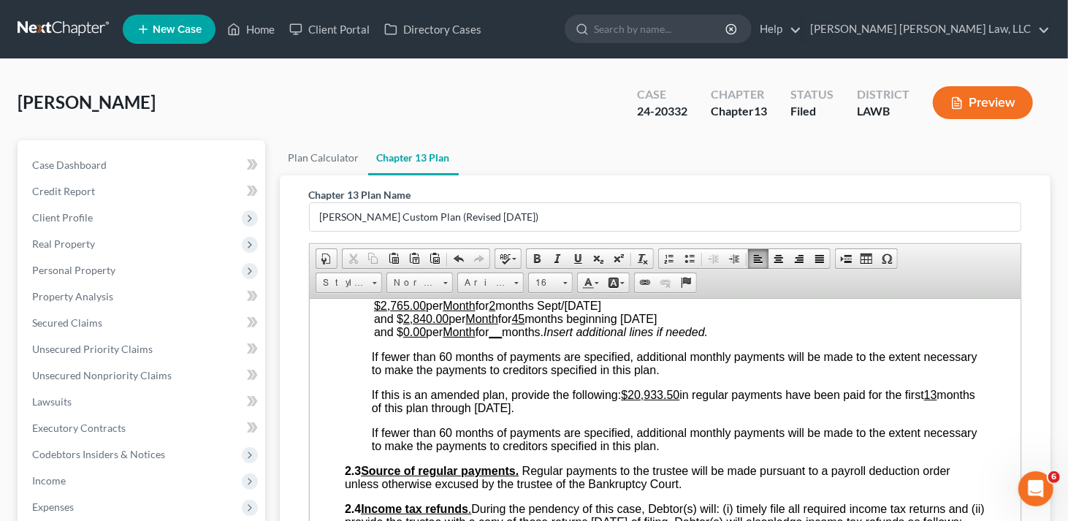
click at [627, 395] on u "$20,933.50" at bounding box center [649, 394] width 58 height 12
click at [923, 400] on u "13" at bounding box center [929, 394] width 13 height 12
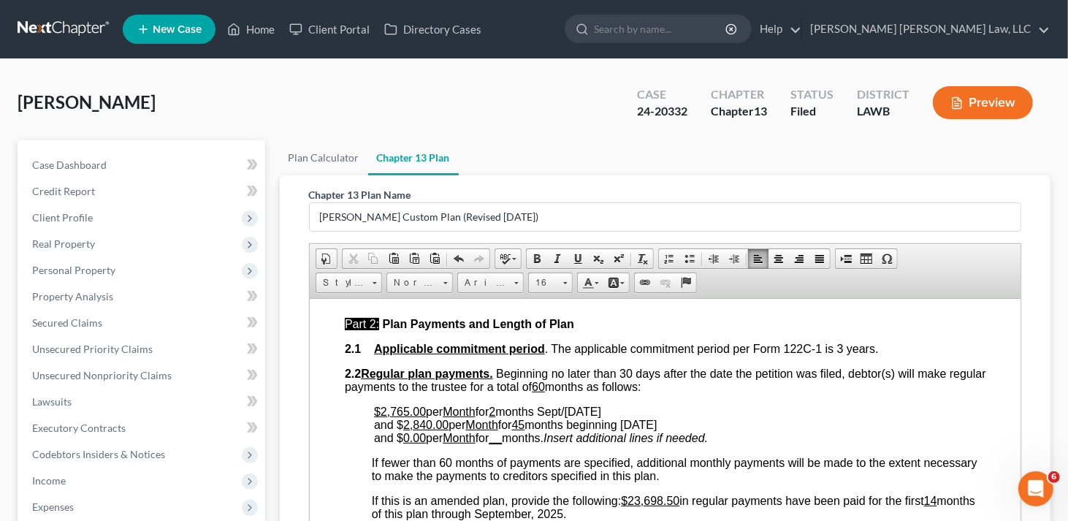
scroll to position [657, 0]
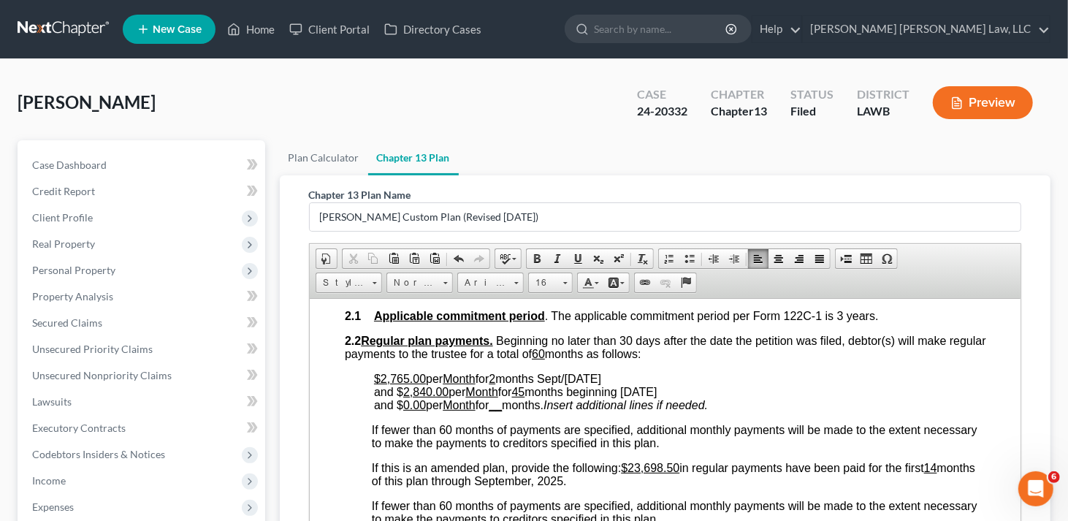
click at [553, 376] on span "months Sept/[DATE] and $ 2,840.00 per Month for 45 months beginning [DATE]" at bounding box center [514, 385] width 283 height 26
click at [430, 394] on u "2,840.00" at bounding box center [424, 391] width 45 height 12
click at [524, 397] on u "45" at bounding box center [517, 391] width 13 height 12
click at [637, 393] on span "months Oct/[DATE] and $ 2,955 .00 per Month for 44 months beginning [DATE]" at bounding box center [514, 385] width 283 height 26
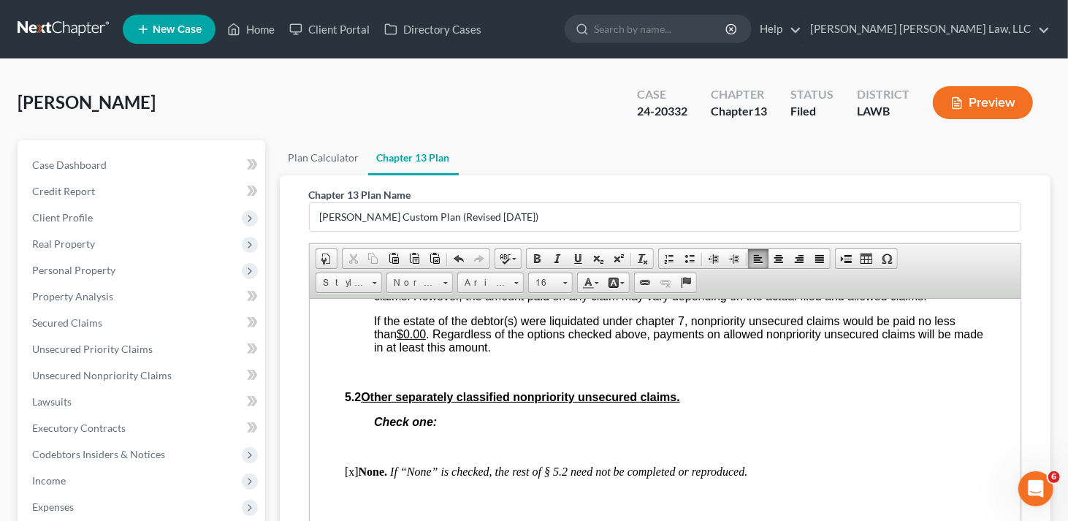
scroll to position [4527, 0]
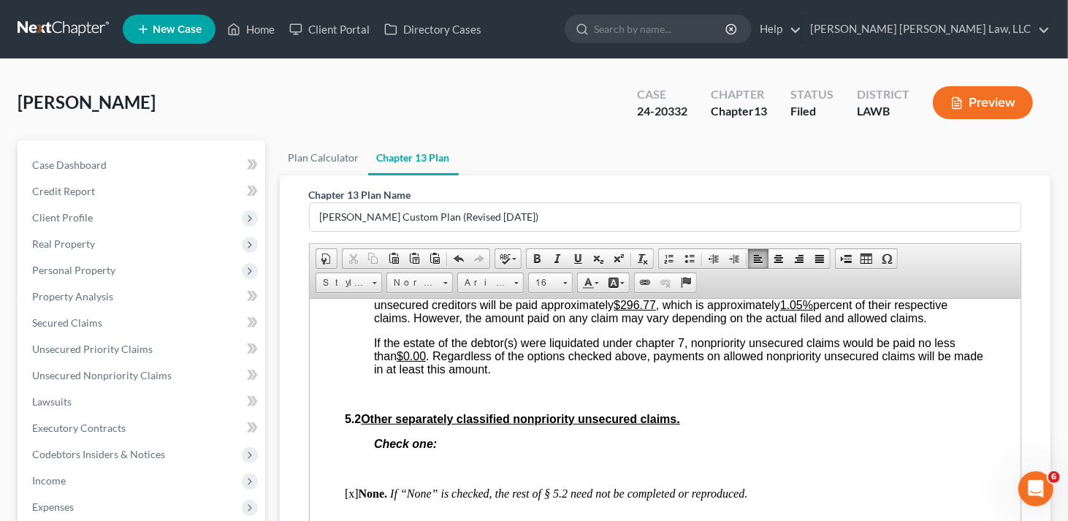
click at [655, 310] on u "$296.77" at bounding box center [634, 304] width 42 height 12
click at [808, 310] on u "1.05%" at bounding box center [795, 304] width 33 height 12
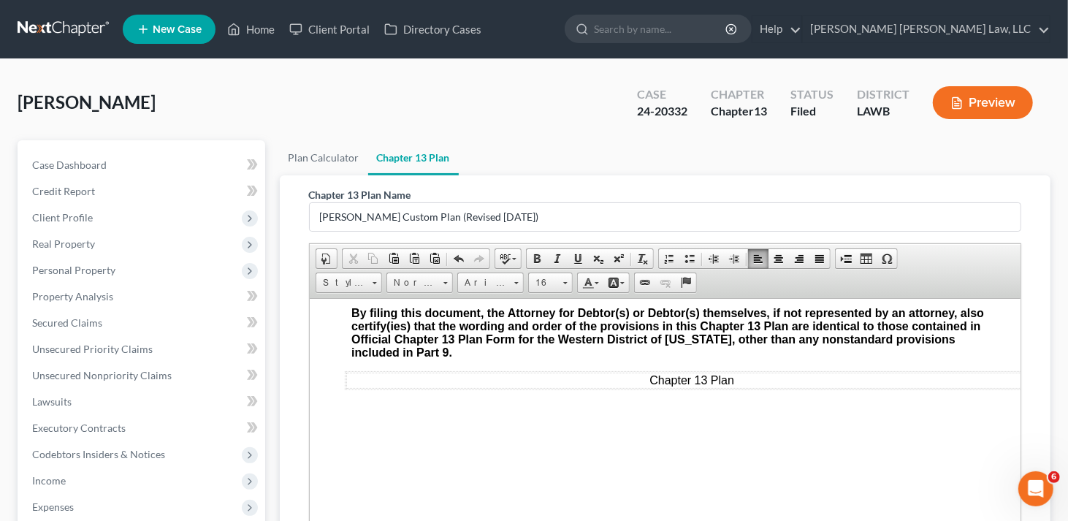
scroll to position [5592, 0]
click at [926, 243] on u "[DATE]" at bounding box center [944, 237] width 37 height 12
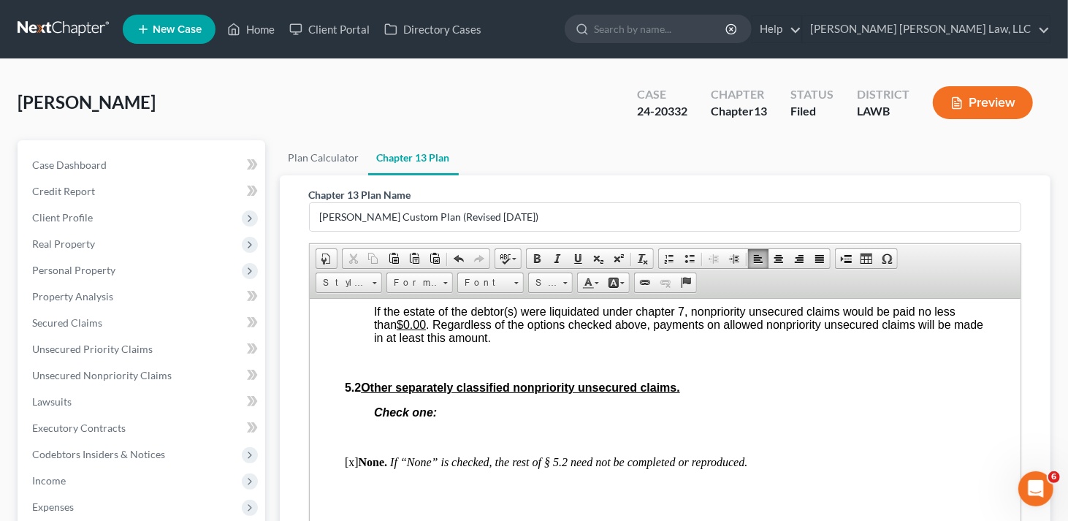
scroll to position [4497, 0]
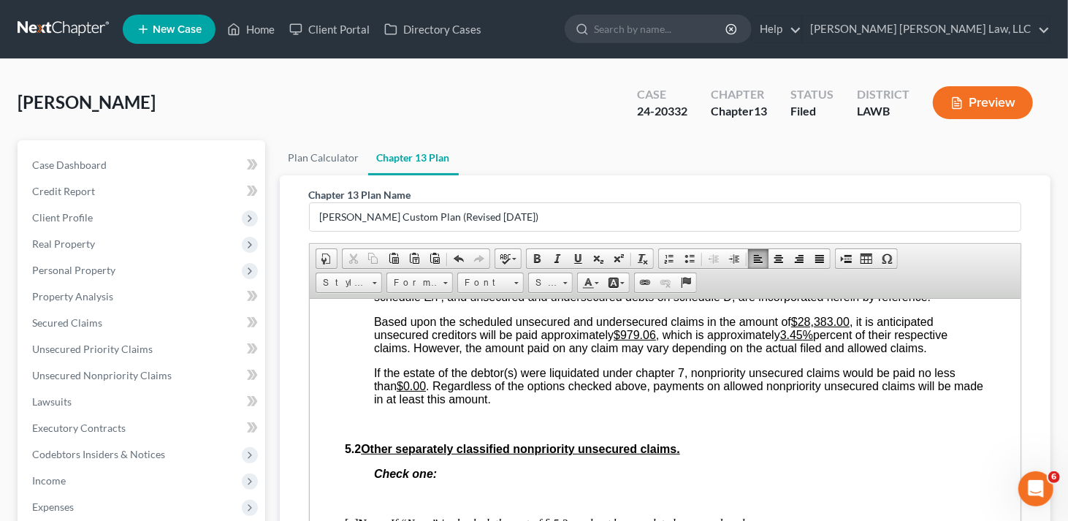
click at [655, 340] on u "$979.06" at bounding box center [634, 334] width 42 height 12
click at [809, 340] on u "3.45 %" at bounding box center [795, 334] width 33 height 12
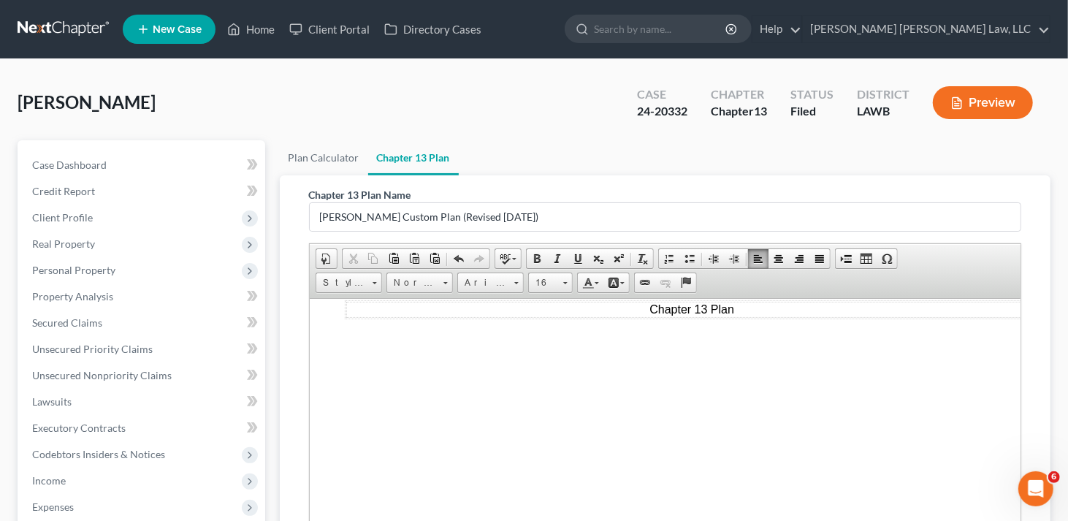
scroll to position [5738, 0]
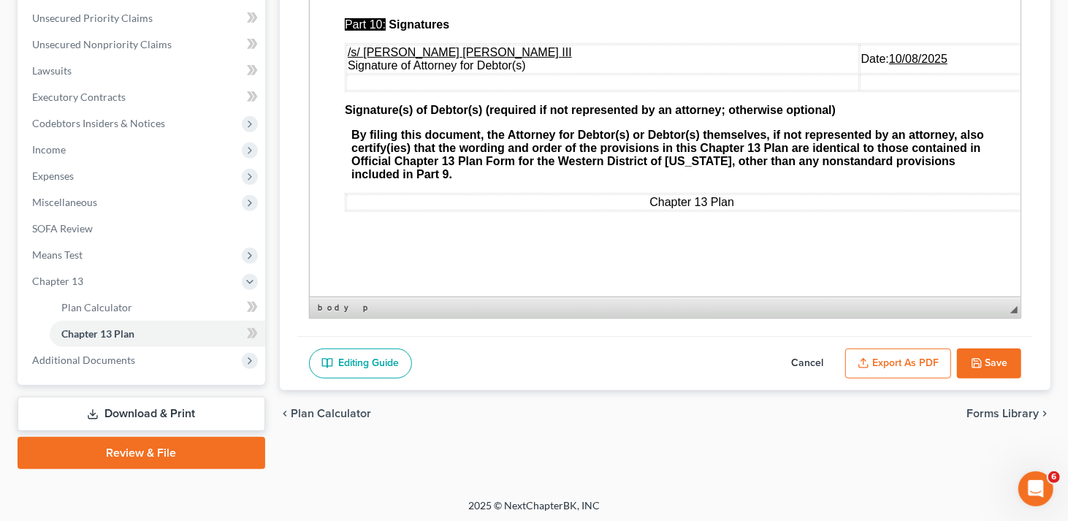
scroll to position [331, 0]
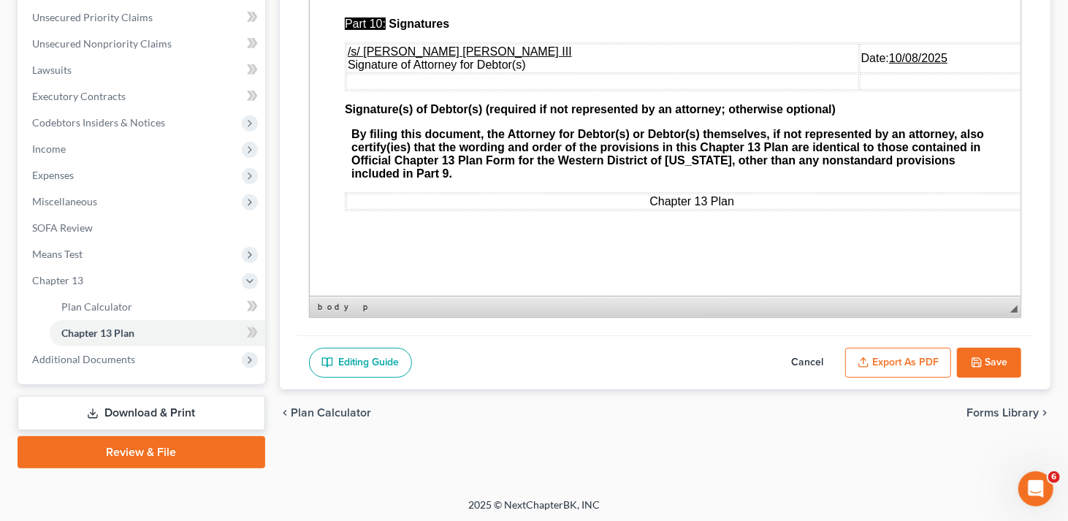
click at [900, 364] on button "Export as PDF" at bounding box center [898, 363] width 106 height 31
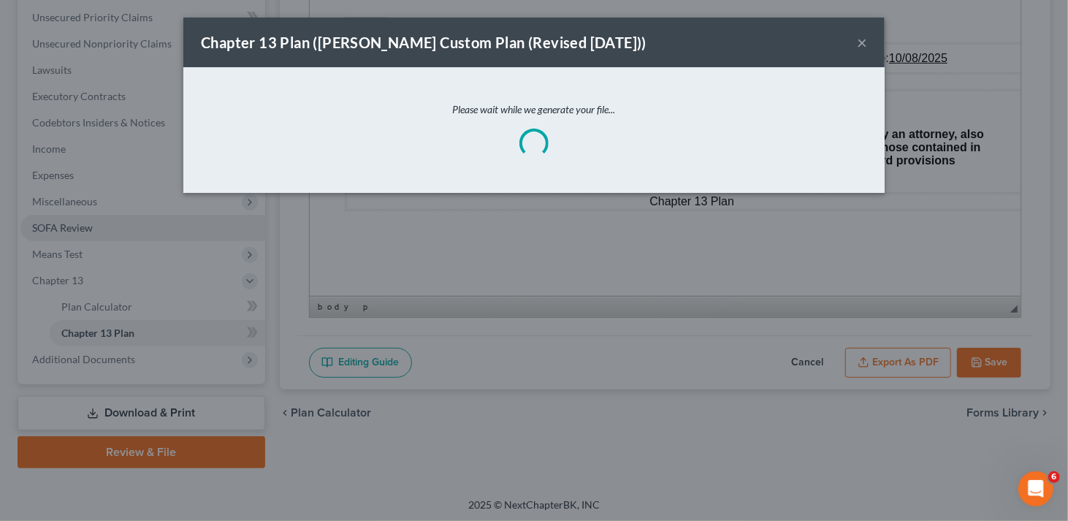
scroll to position [5544, 0]
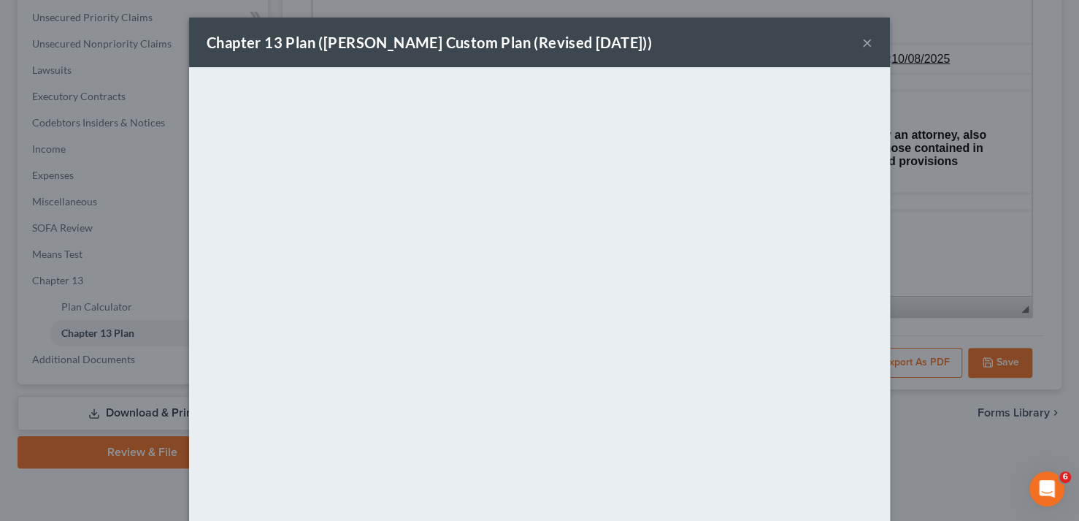
click at [862, 42] on button "×" at bounding box center [867, 43] width 10 height 18
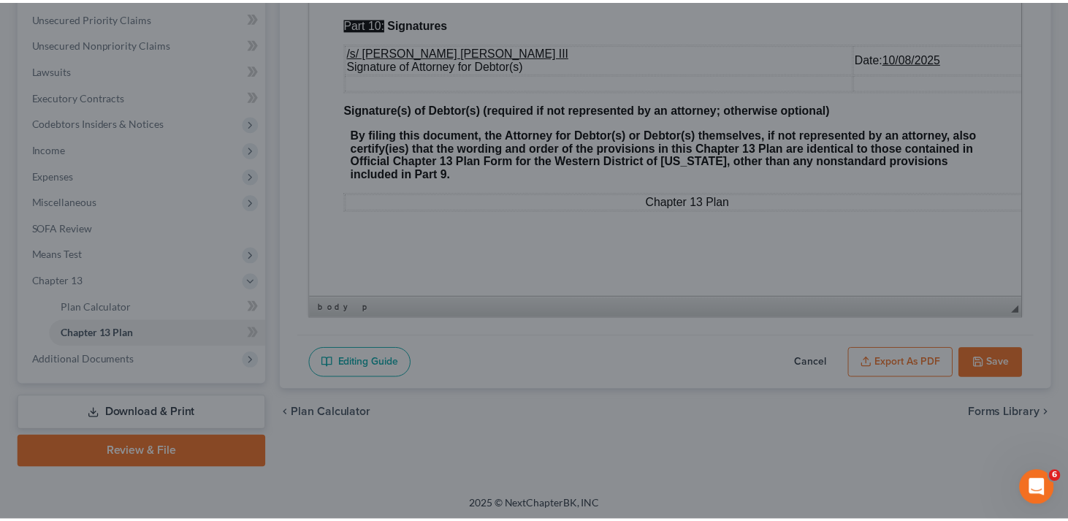
scroll to position [5585, 0]
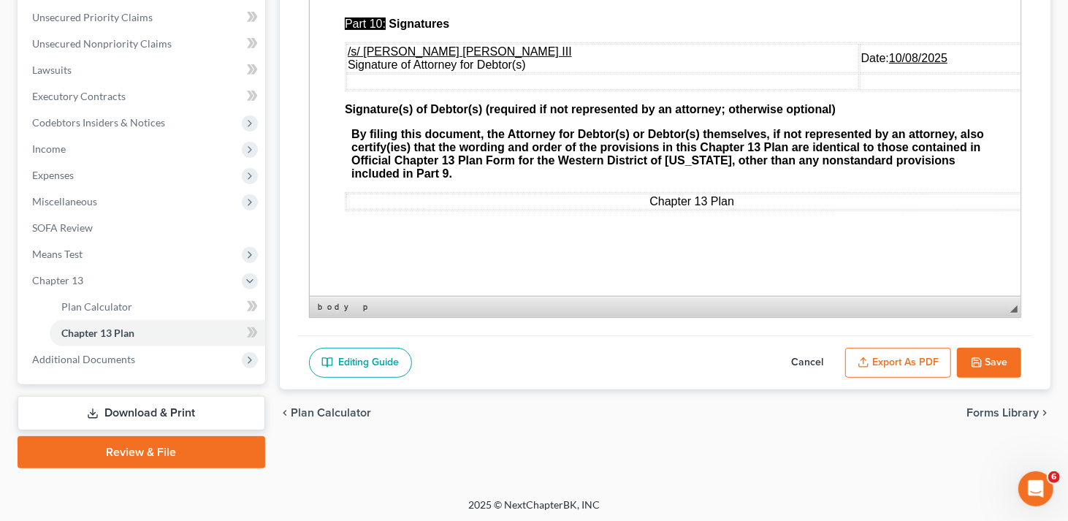
click at [1000, 359] on button "Save" at bounding box center [989, 363] width 64 height 31
